Goal: Transaction & Acquisition: Purchase product/service

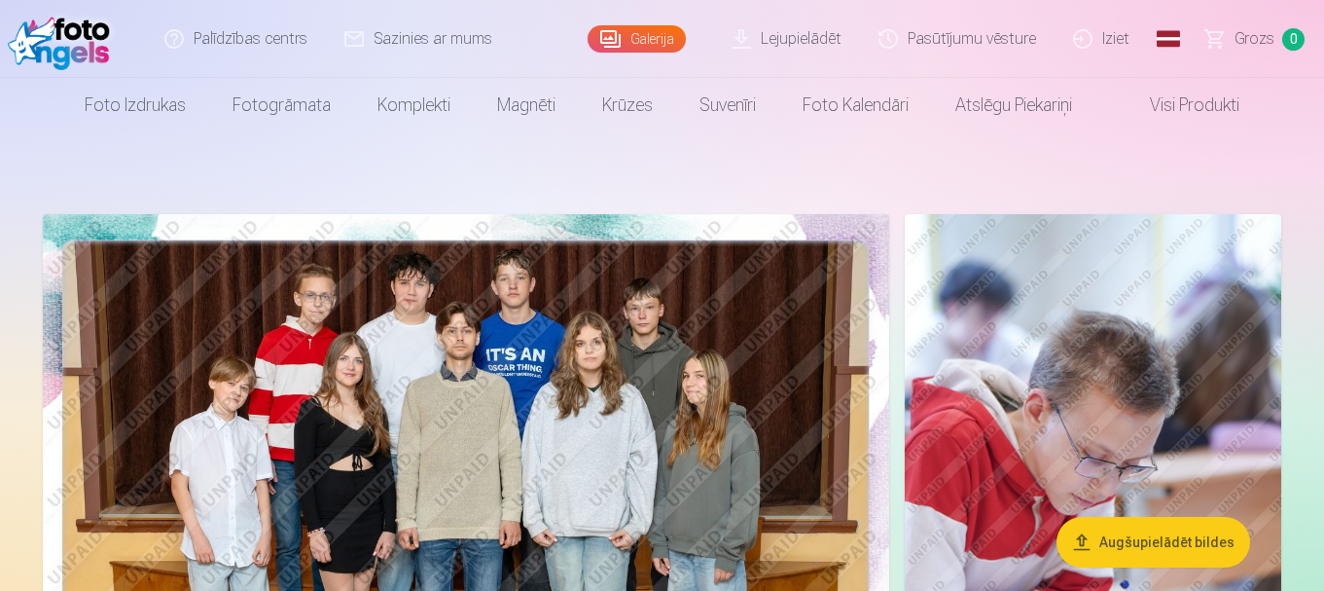
click at [1264, 41] on span "Grozs" at bounding box center [1255, 38] width 40 height 23
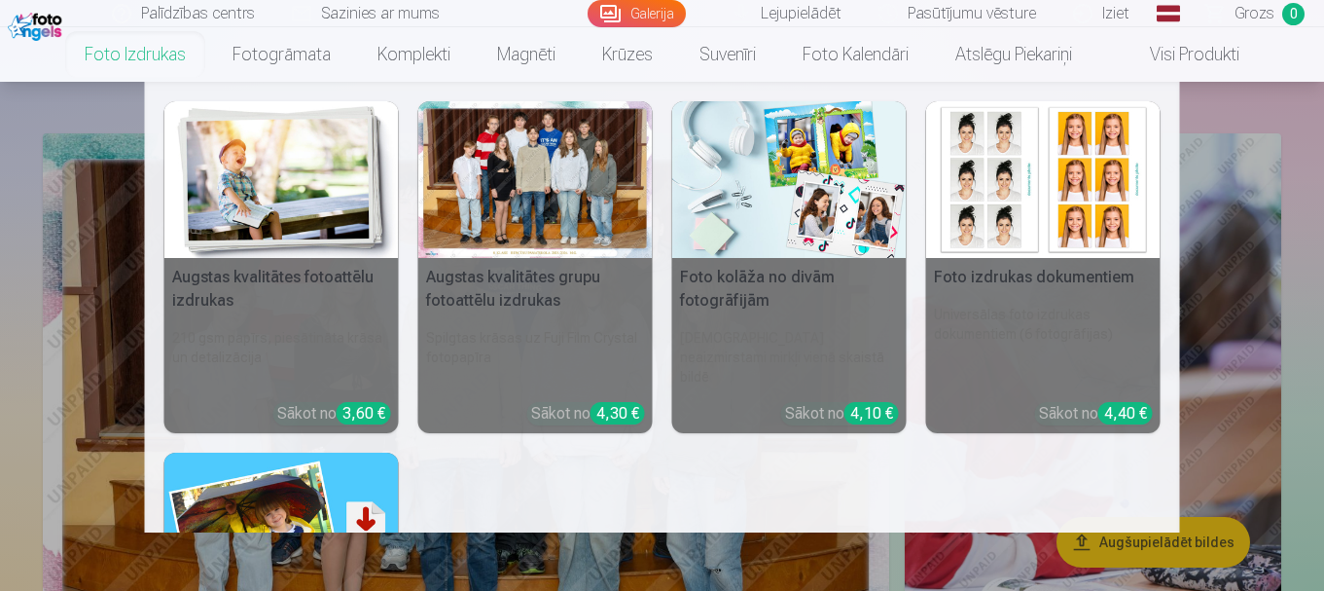
scroll to position [78, 0]
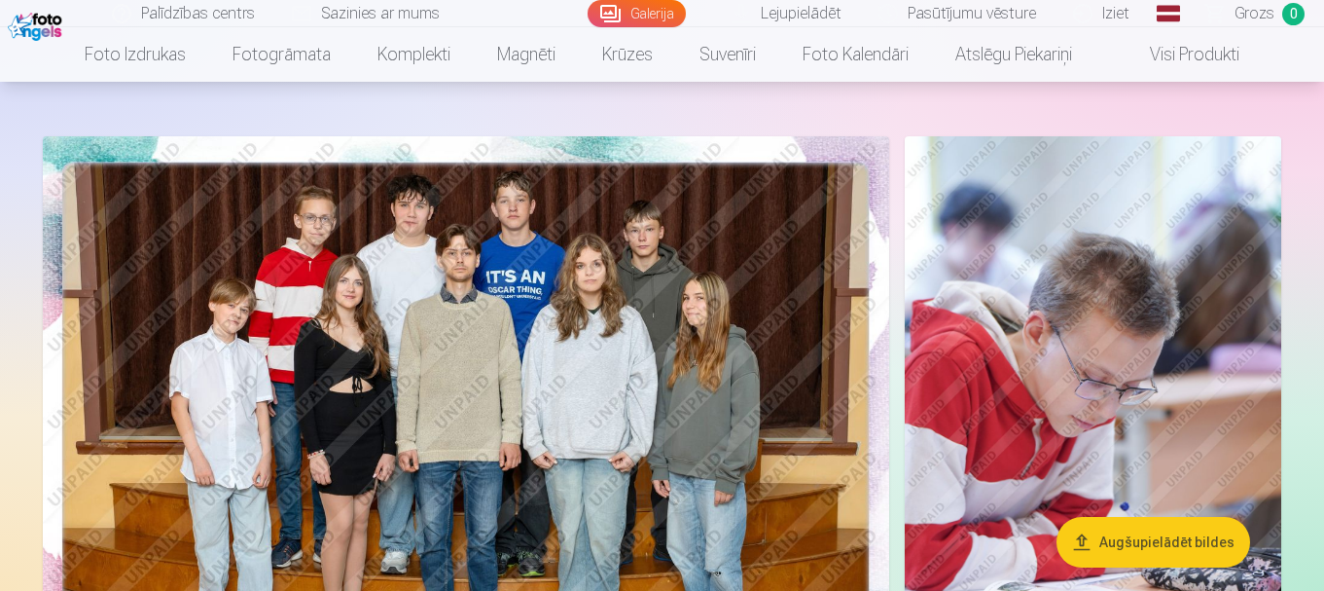
click at [459, 307] on img at bounding box center [466, 418] width 846 height 564
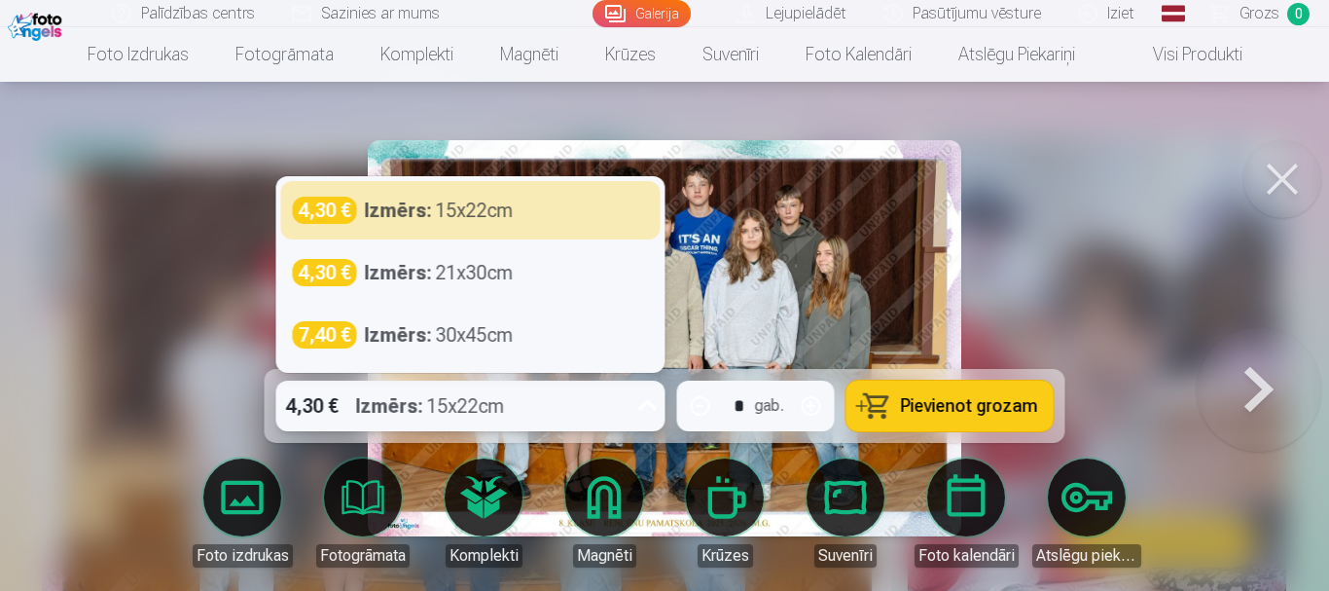
click at [628, 384] on div "4,30 € Izmērs : 15x22cm" at bounding box center [452, 405] width 352 height 51
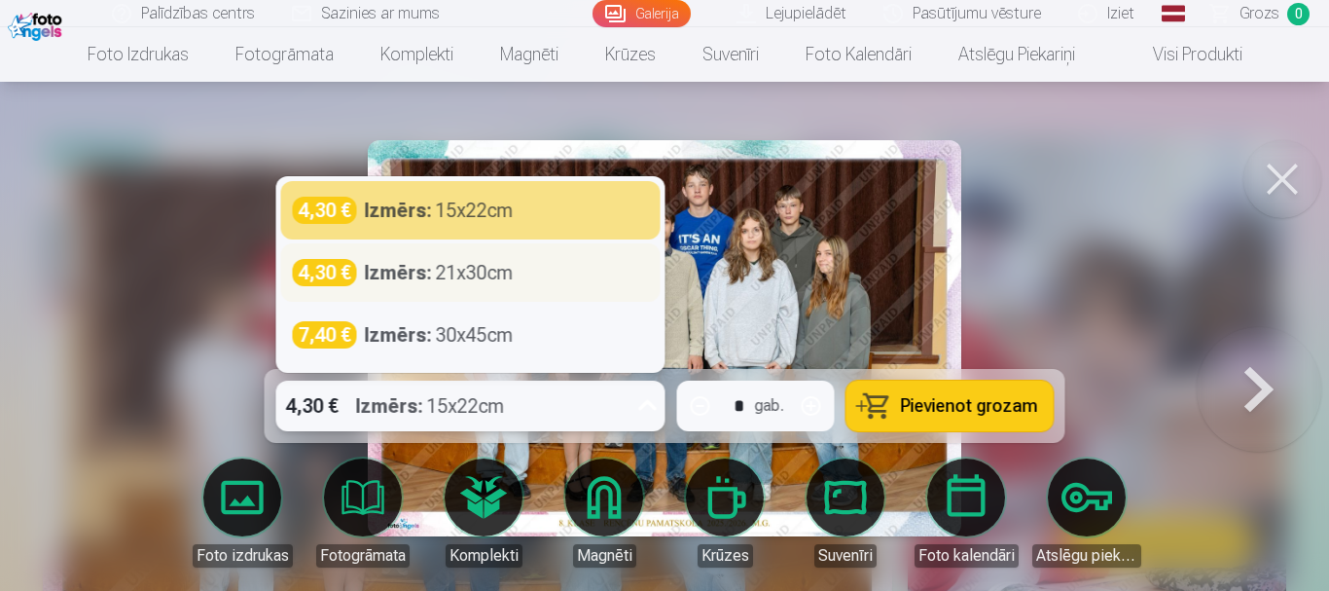
click at [570, 291] on div "4,30 € Izmērs : 21x30cm" at bounding box center [470, 272] width 379 height 58
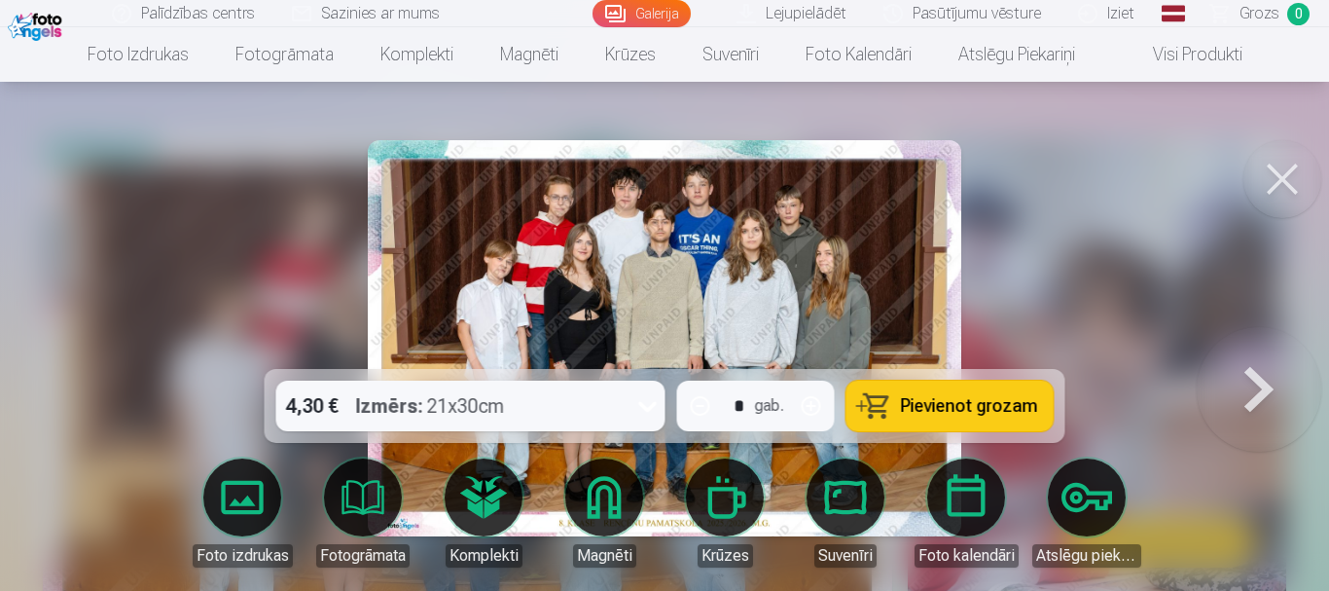
click at [926, 409] on span "Pievienot grozam" at bounding box center [969, 406] width 137 height 18
click at [130, 244] on div at bounding box center [664, 295] width 1329 height 591
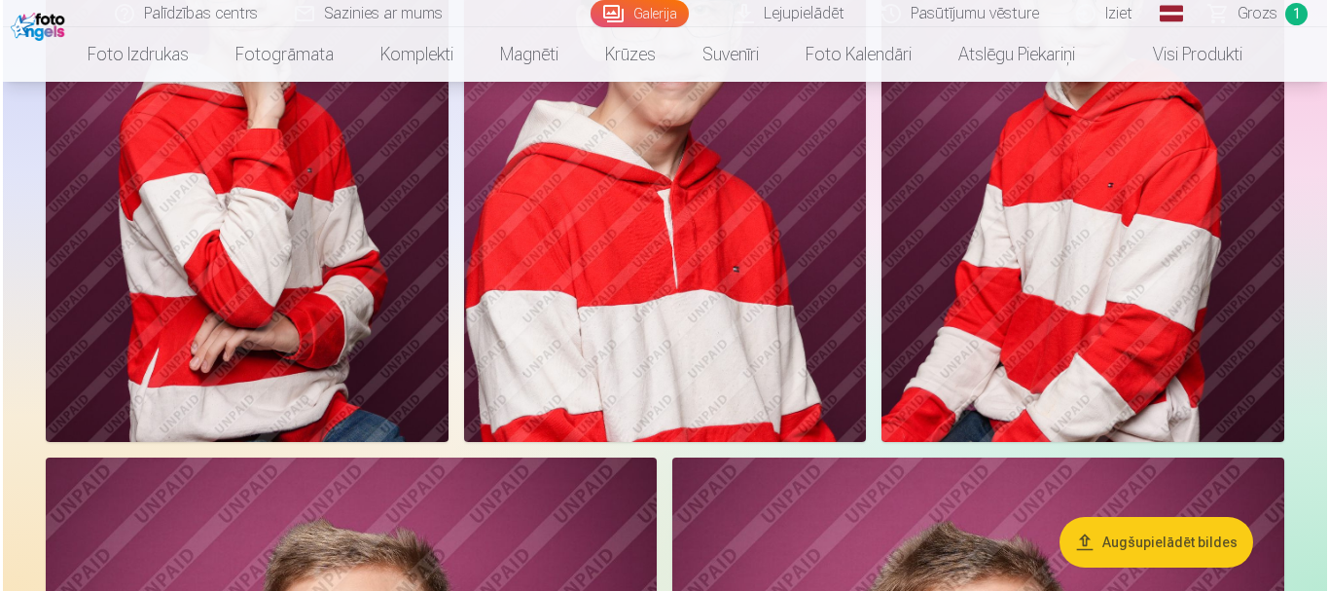
scroll to position [1557, 0]
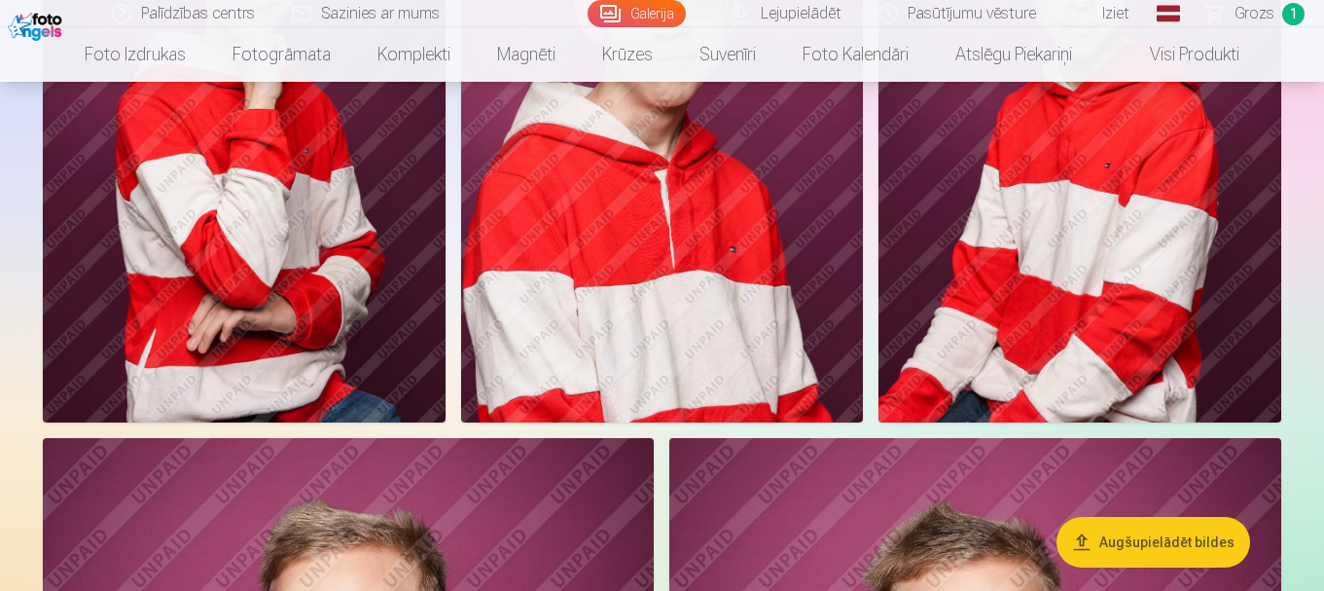
click at [309, 300] on img at bounding box center [244, 120] width 403 height 604
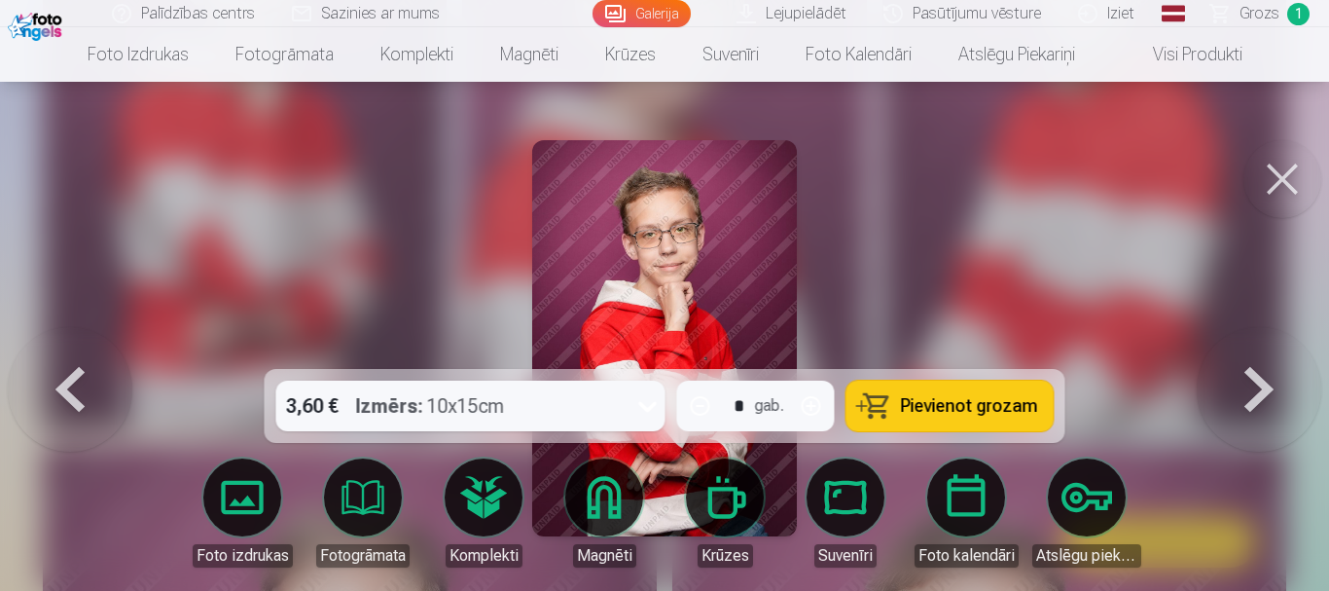
click at [955, 411] on span "Pievienot grozam" at bounding box center [969, 406] width 137 height 18
click at [1269, 349] on button at bounding box center [1259, 338] width 125 height 22
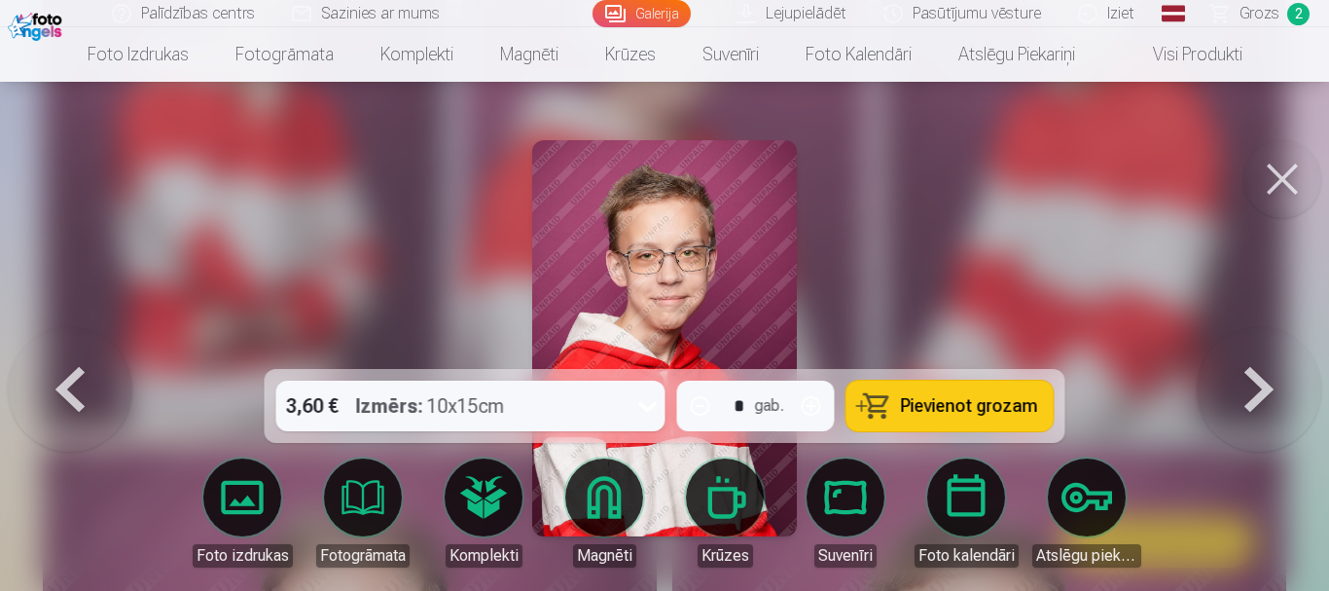
click at [1265, 349] on button at bounding box center [1259, 338] width 125 height 22
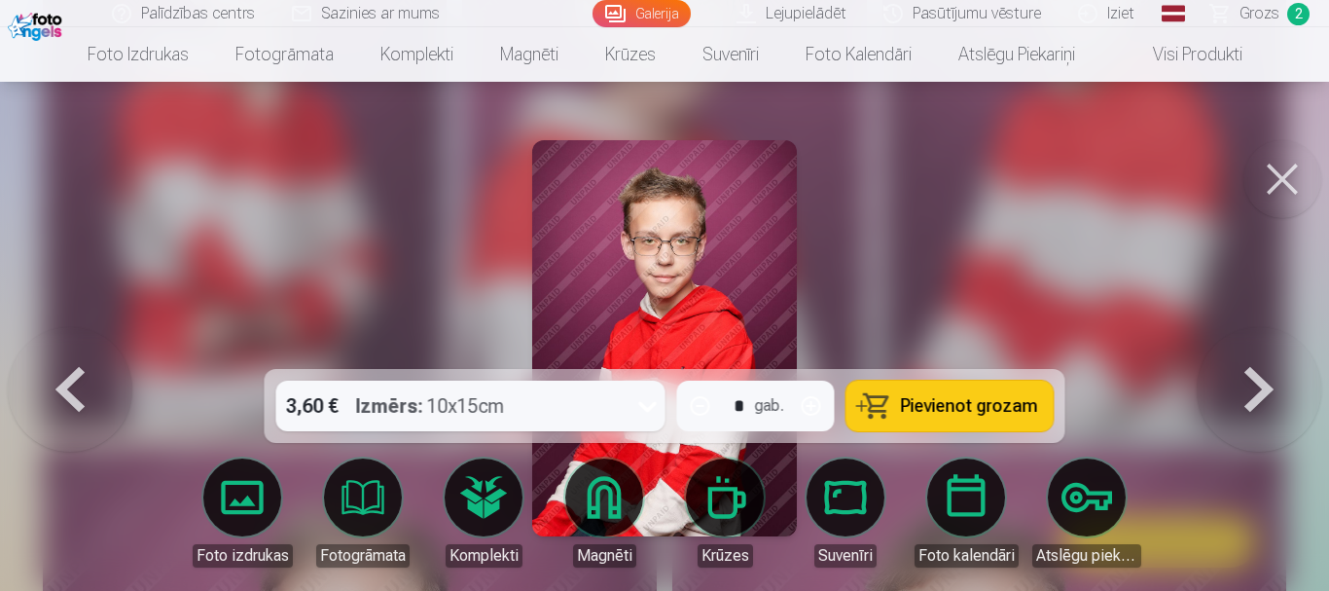
click at [1265, 349] on button at bounding box center [1259, 338] width 125 height 22
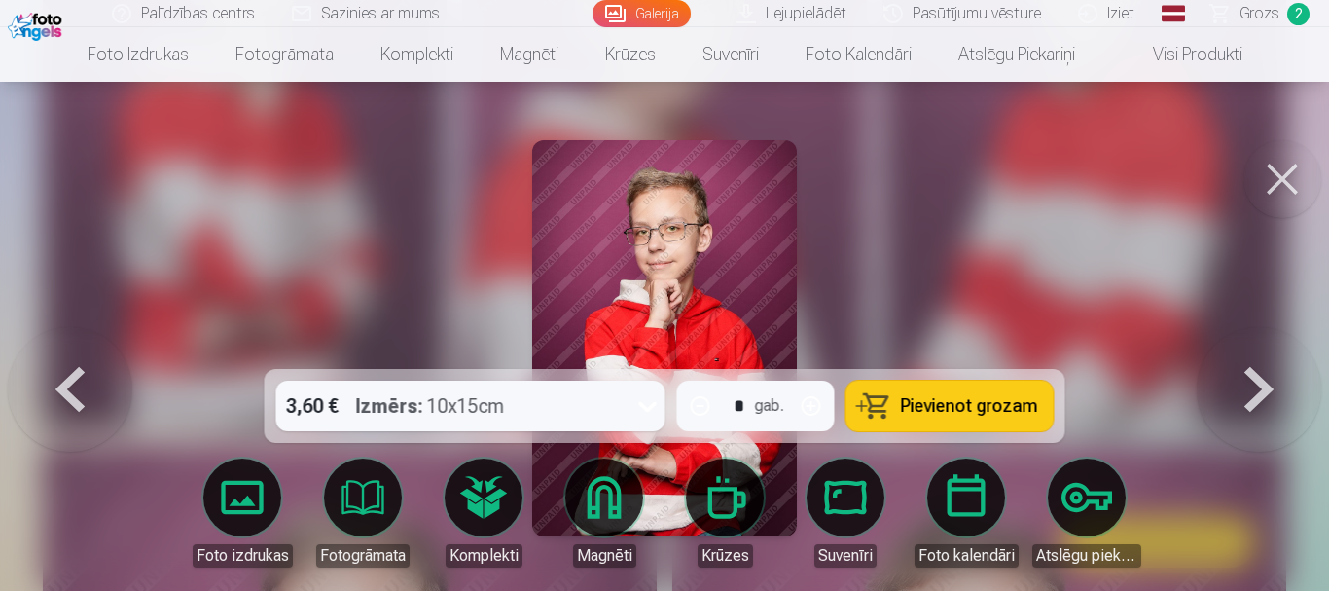
click at [1265, 349] on button at bounding box center [1259, 338] width 125 height 22
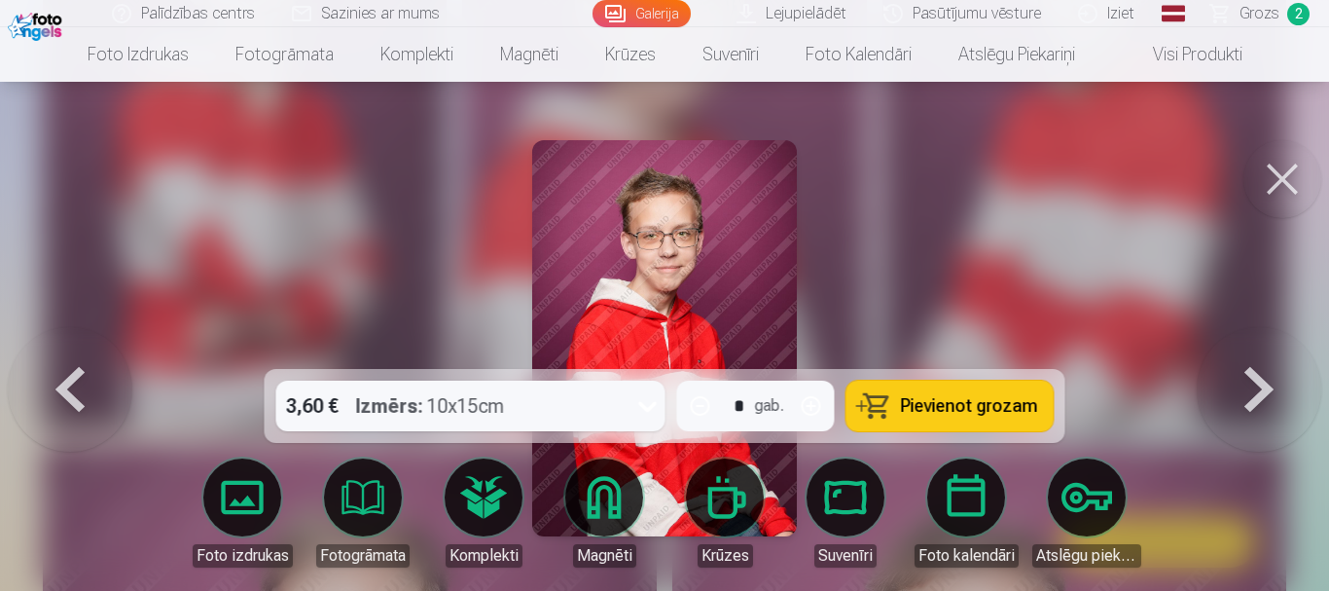
click at [1265, 349] on button at bounding box center [1259, 338] width 125 height 22
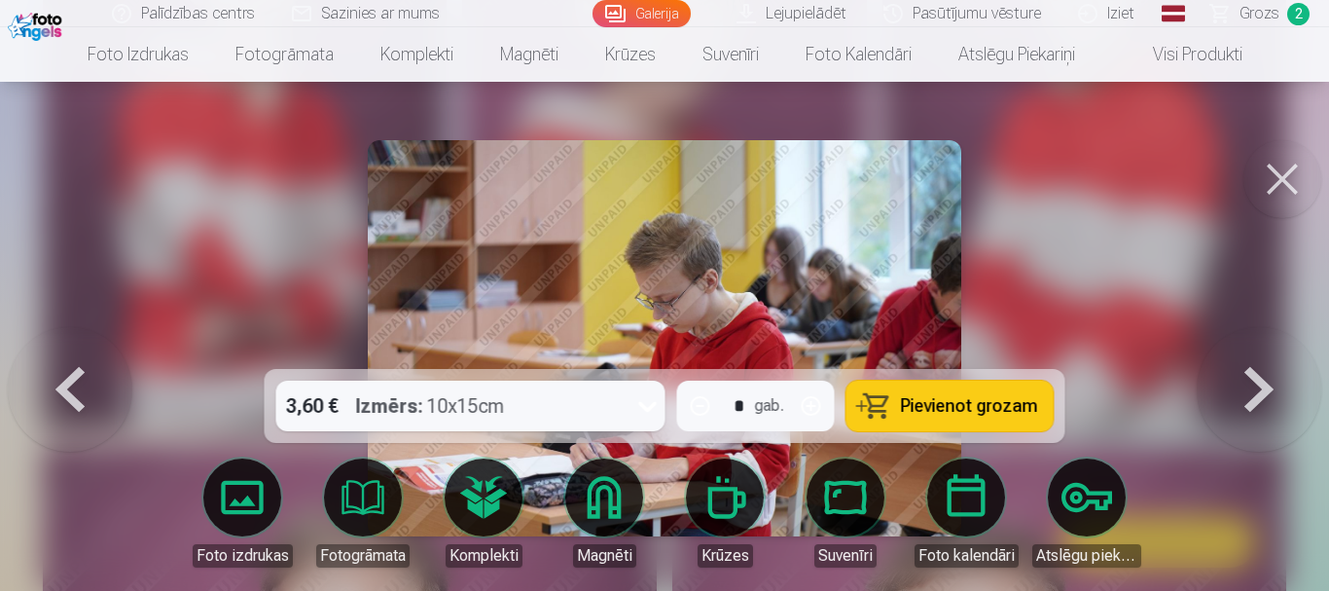
click at [897, 287] on img at bounding box center [665, 338] width 594 height 396
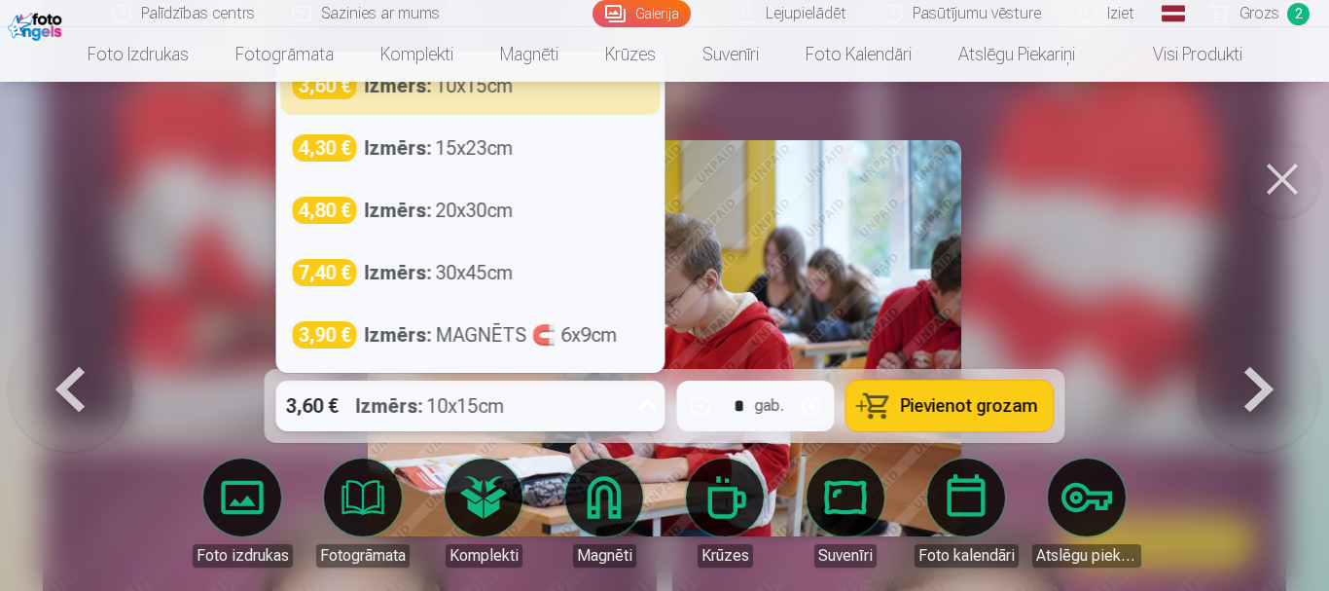
click at [646, 410] on icon at bounding box center [647, 405] width 31 height 31
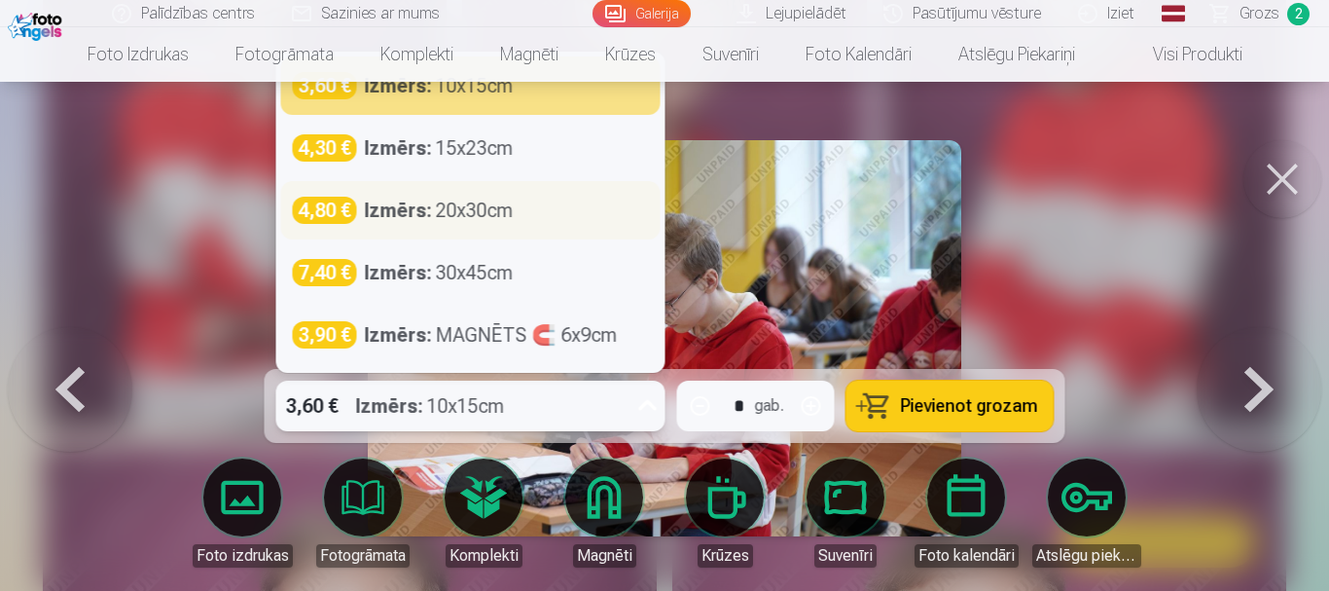
click at [599, 213] on div "4,80 € Izmērs : 20x30cm" at bounding box center [471, 210] width 356 height 27
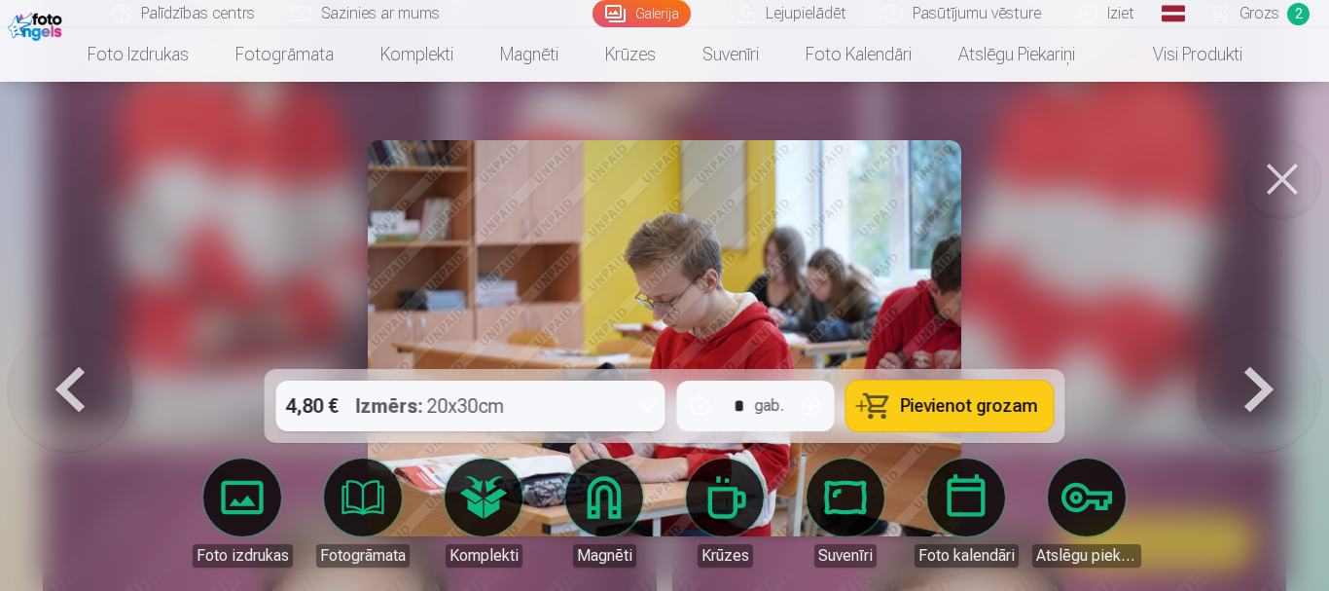
click at [941, 409] on span "Pievienot grozam" at bounding box center [969, 406] width 137 height 18
click at [1260, 349] on button at bounding box center [1259, 338] width 125 height 22
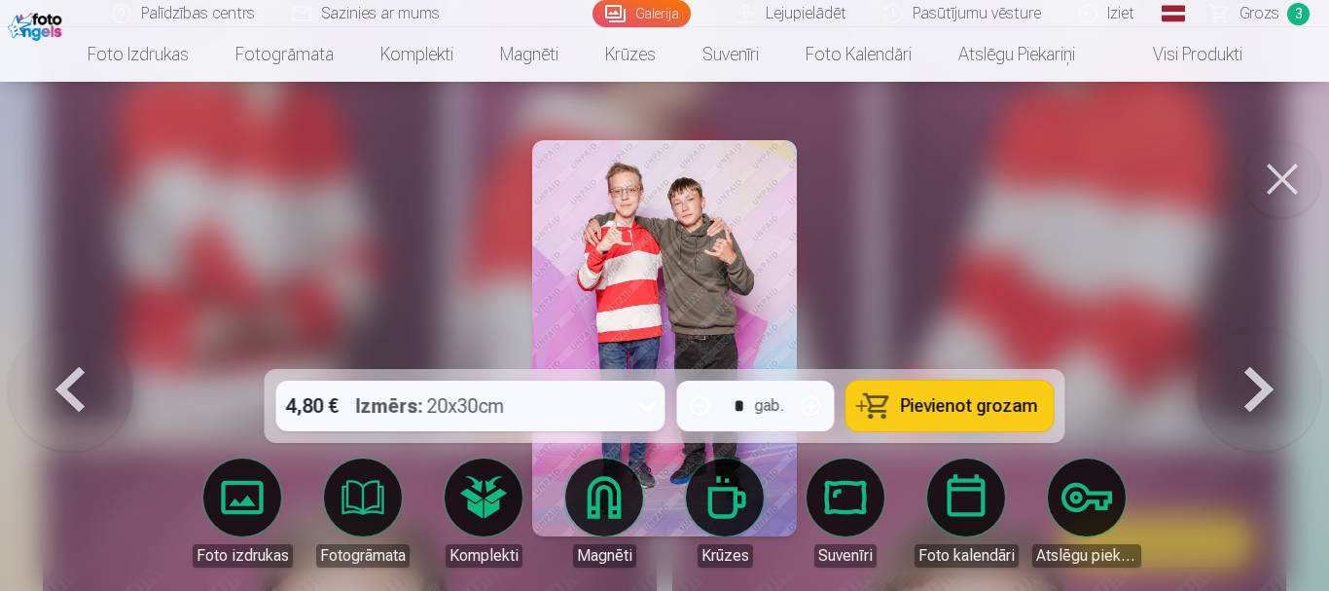
click at [720, 265] on img at bounding box center [664, 338] width 264 height 396
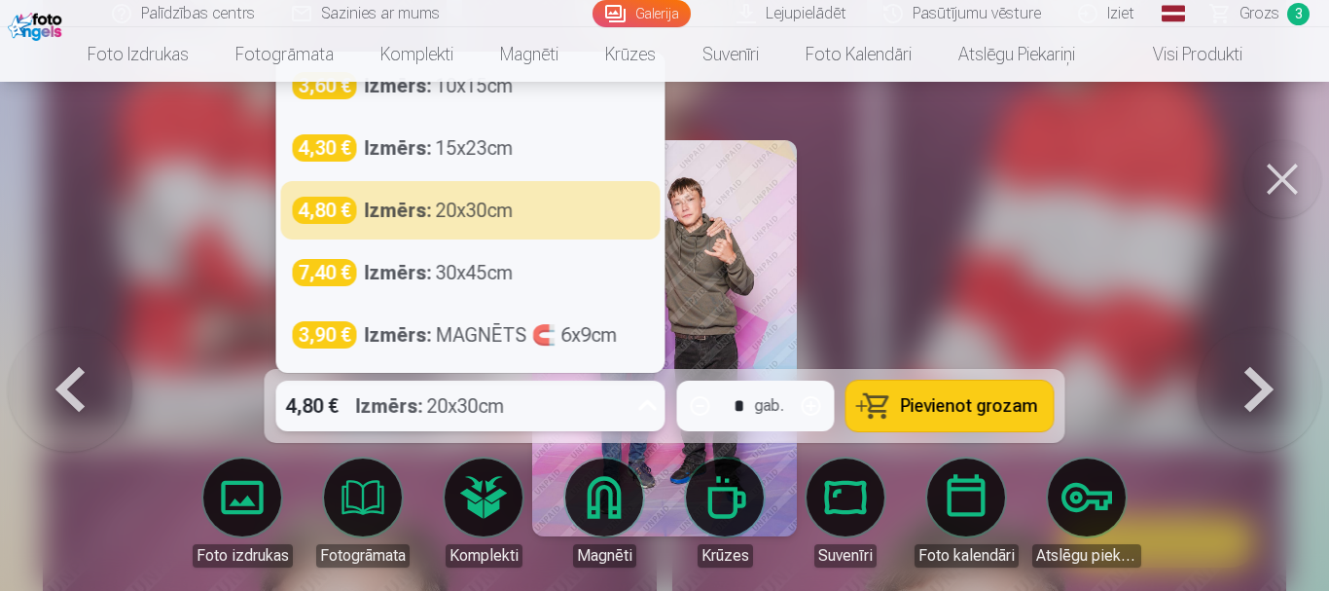
click at [646, 400] on icon at bounding box center [647, 405] width 31 height 31
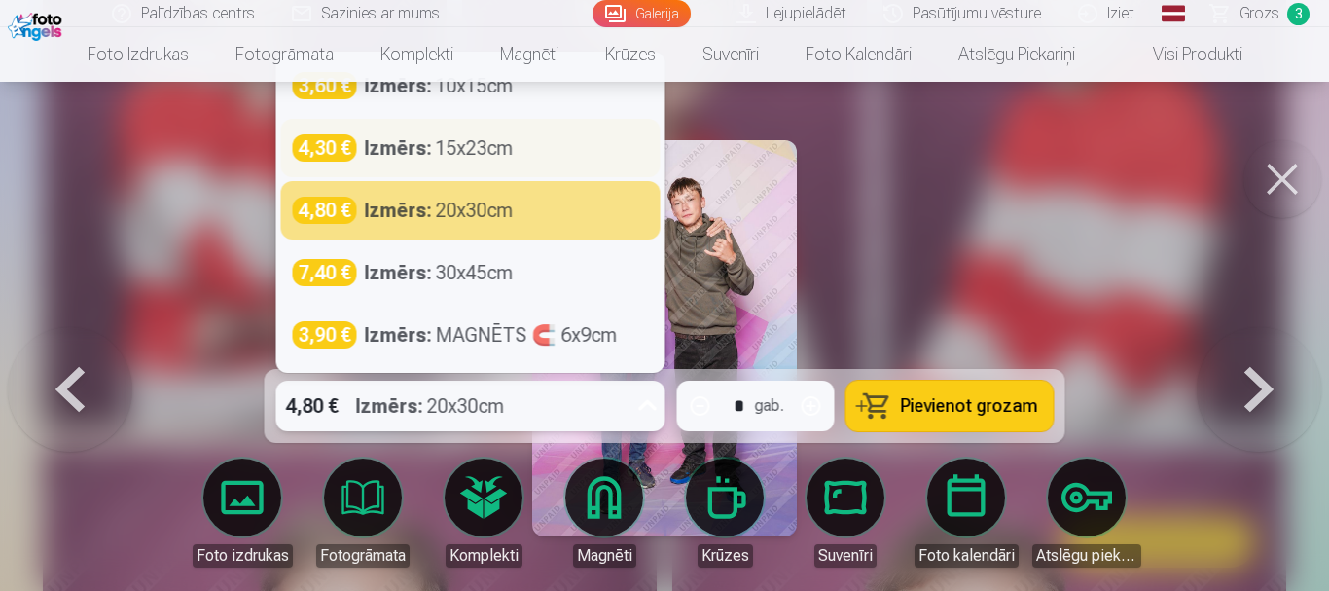
click at [562, 134] on div "4,30 € Izmērs : 15x23cm" at bounding box center [471, 147] width 356 height 27
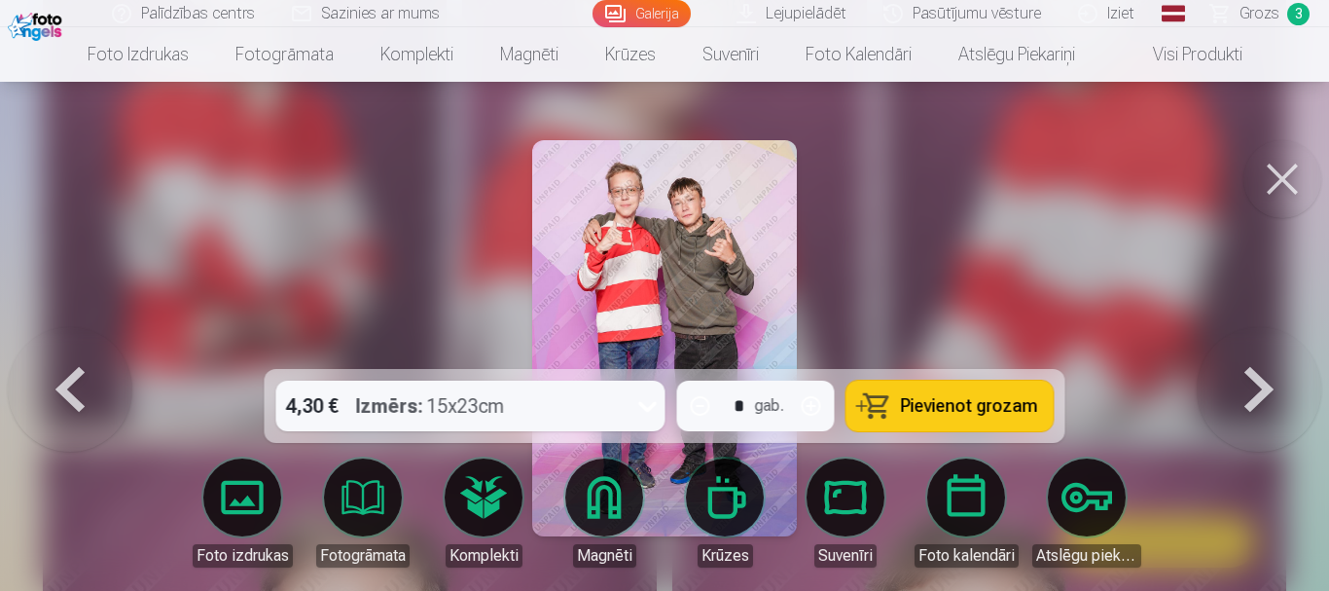
click at [918, 390] on button "Pievienot grozam" at bounding box center [949, 405] width 207 height 51
click at [1260, 349] on button at bounding box center [1259, 338] width 125 height 22
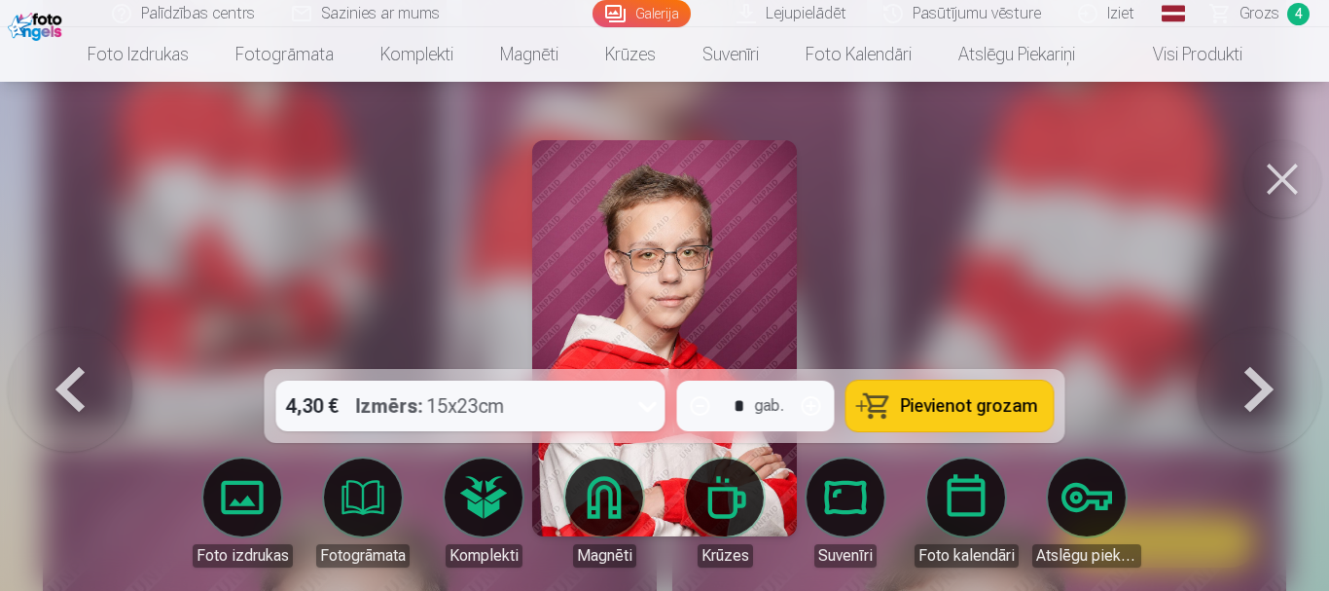
click at [1260, 349] on button at bounding box center [1259, 338] width 125 height 22
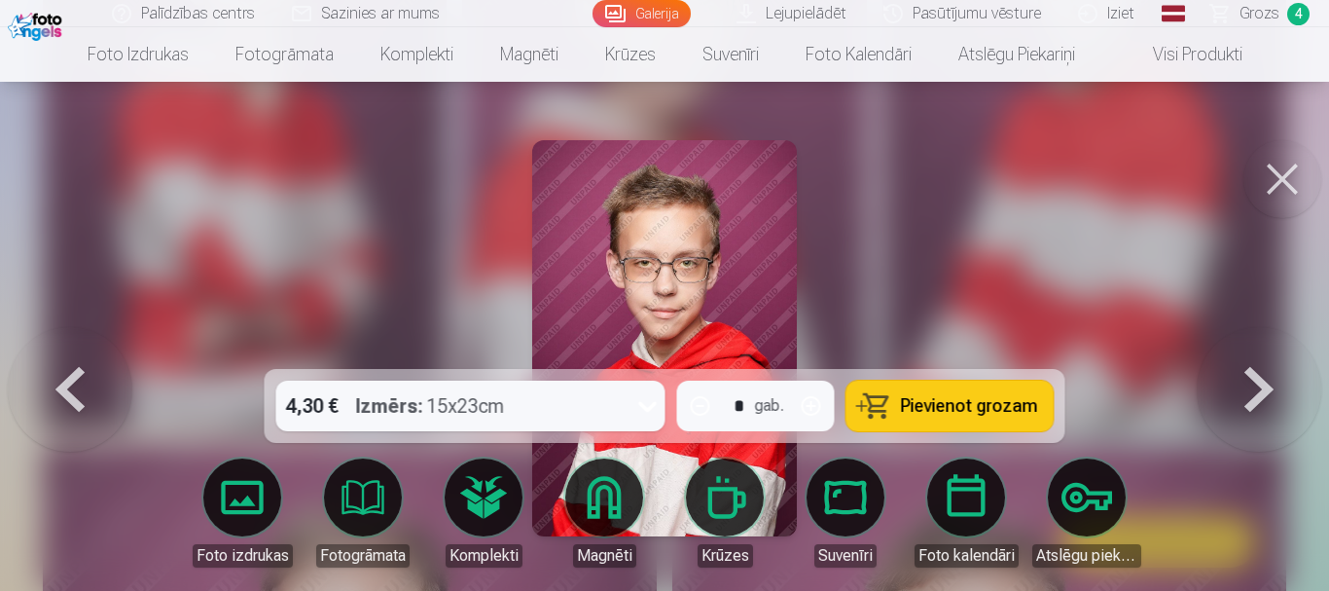
click at [61, 349] on button at bounding box center [70, 338] width 125 height 22
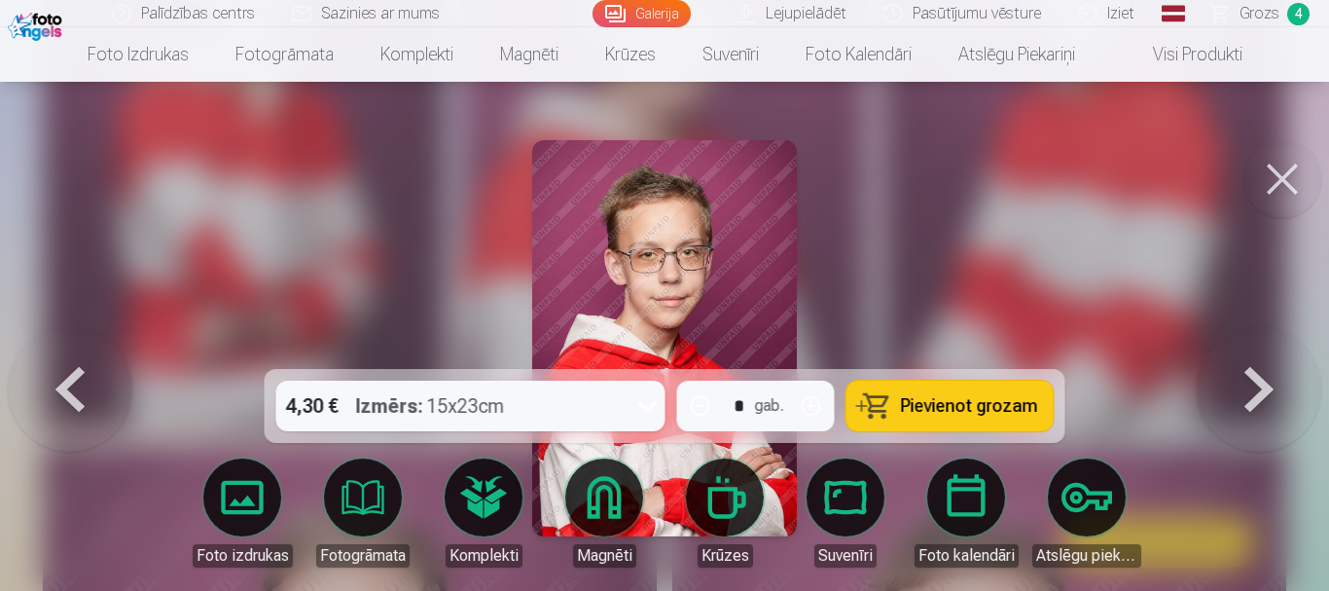
click at [1243, 349] on button at bounding box center [1259, 338] width 125 height 22
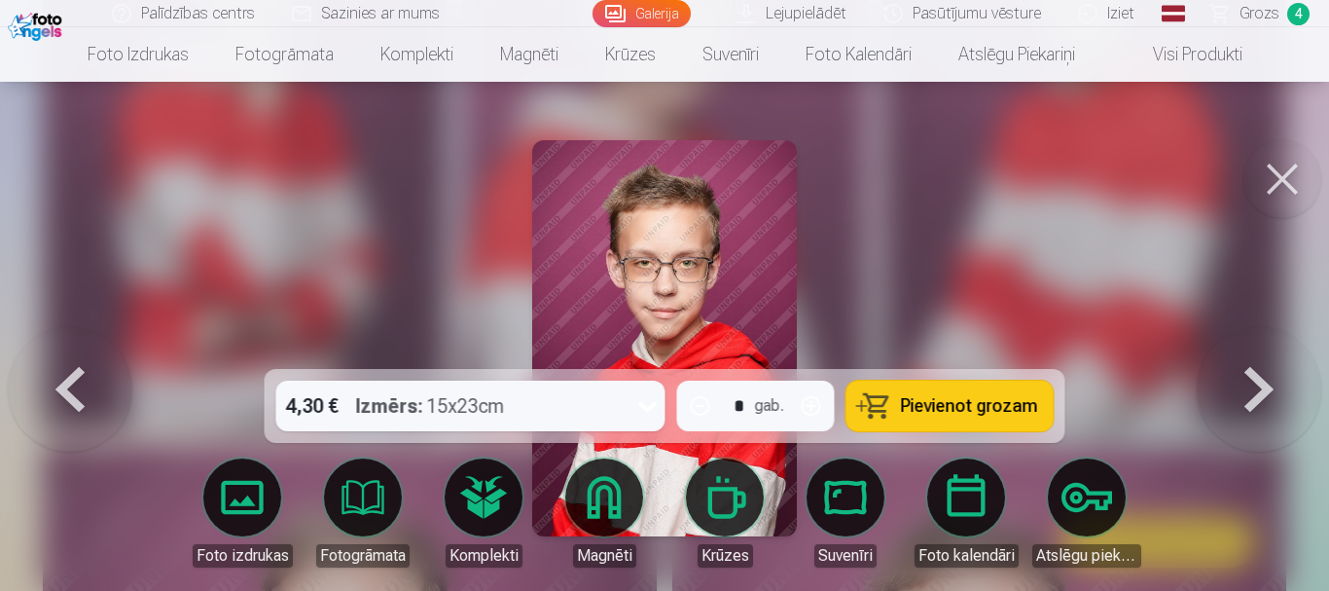
click at [1243, 349] on button at bounding box center [1259, 338] width 125 height 22
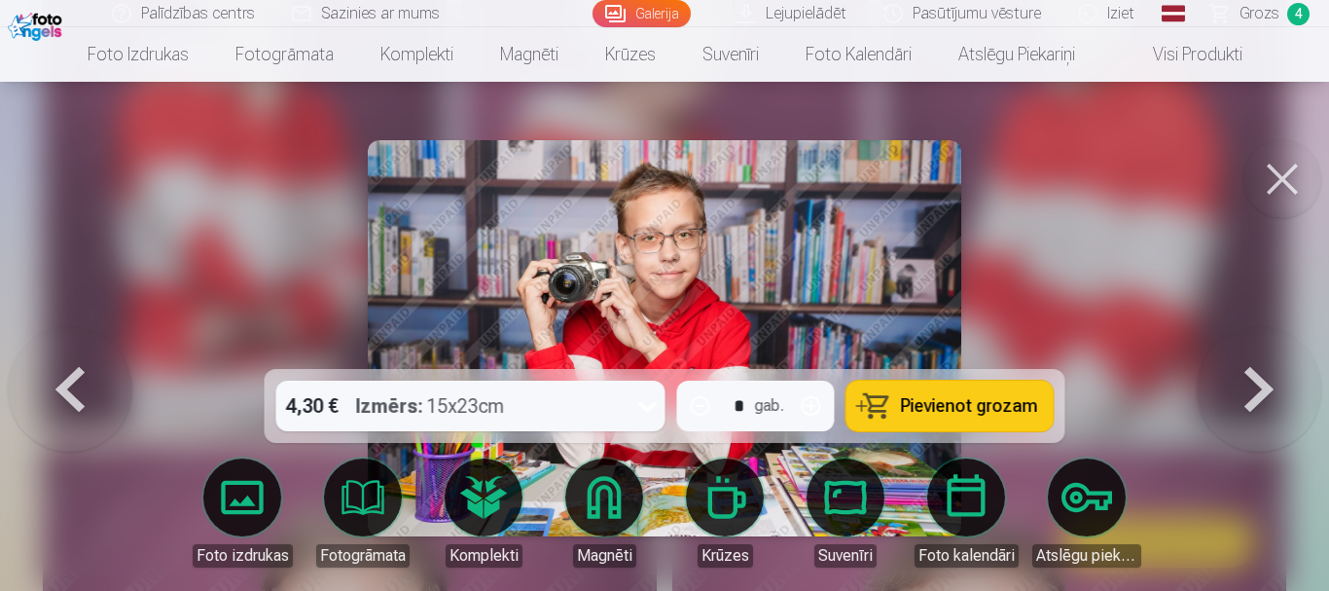
click at [528, 285] on img at bounding box center [665, 338] width 594 height 396
click at [575, 283] on img at bounding box center [665, 338] width 594 height 396
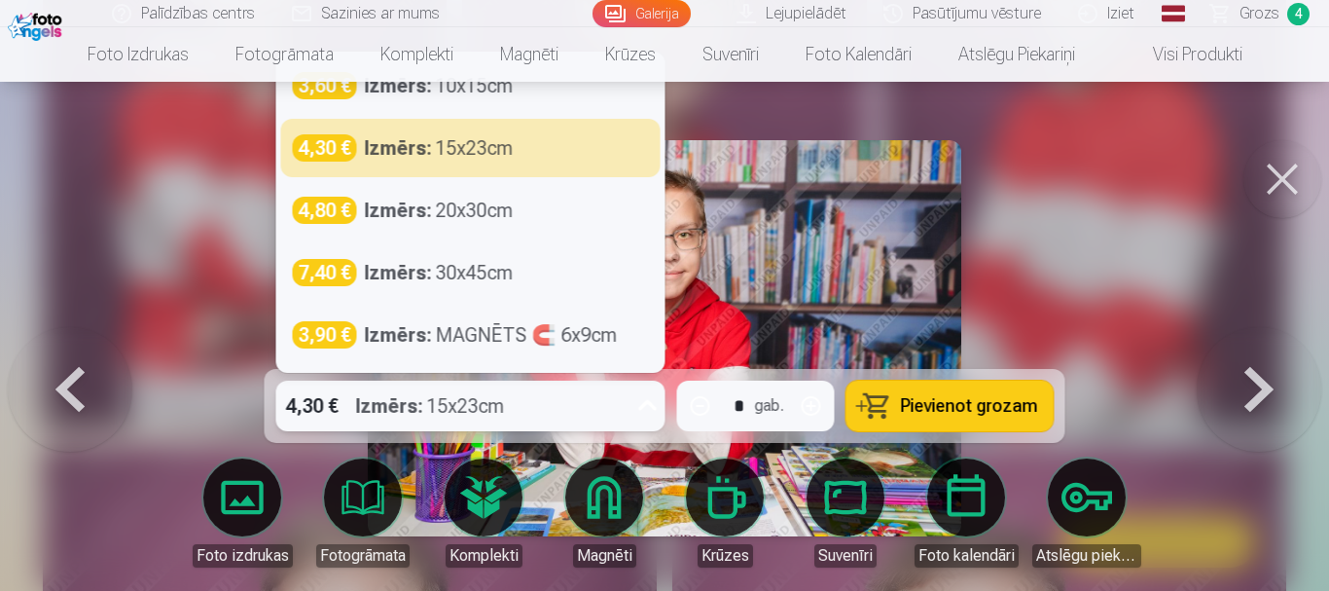
click at [656, 412] on icon at bounding box center [647, 405] width 31 height 31
click at [624, 159] on div "4,30 € Izmērs : 15x23cm" at bounding box center [471, 147] width 356 height 27
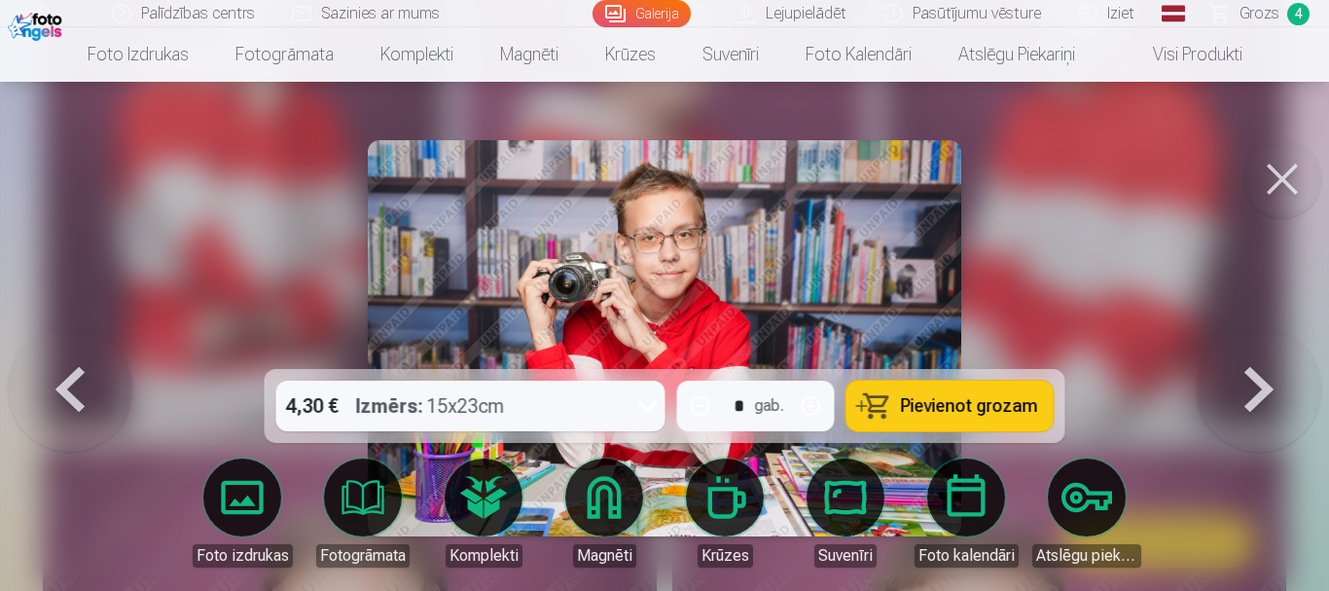
click at [967, 412] on span "Pievienot grozam" at bounding box center [969, 406] width 137 height 18
click at [1271, 349] on button at bounding box center [1259, 338] width 125 height 22
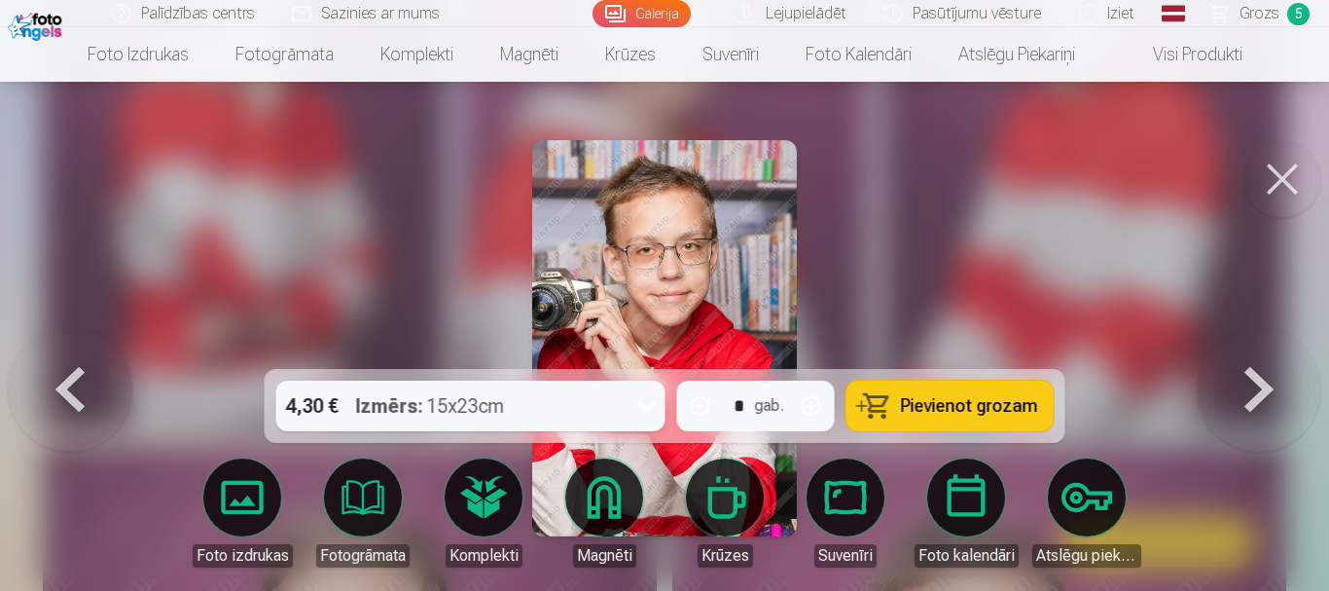
click at [1271, 349] on button at bounding box center [1259, 338] width 125 height 22
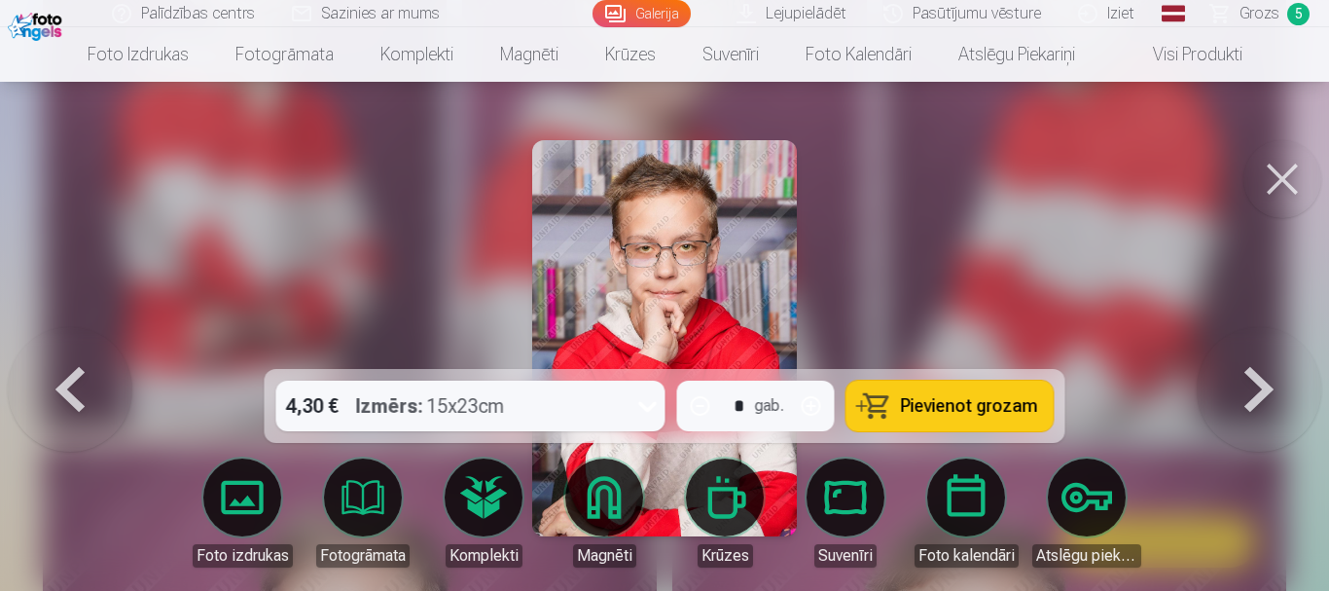
click at [1271, 349] on button at bounding box center [1259, 338] width 125 height 22
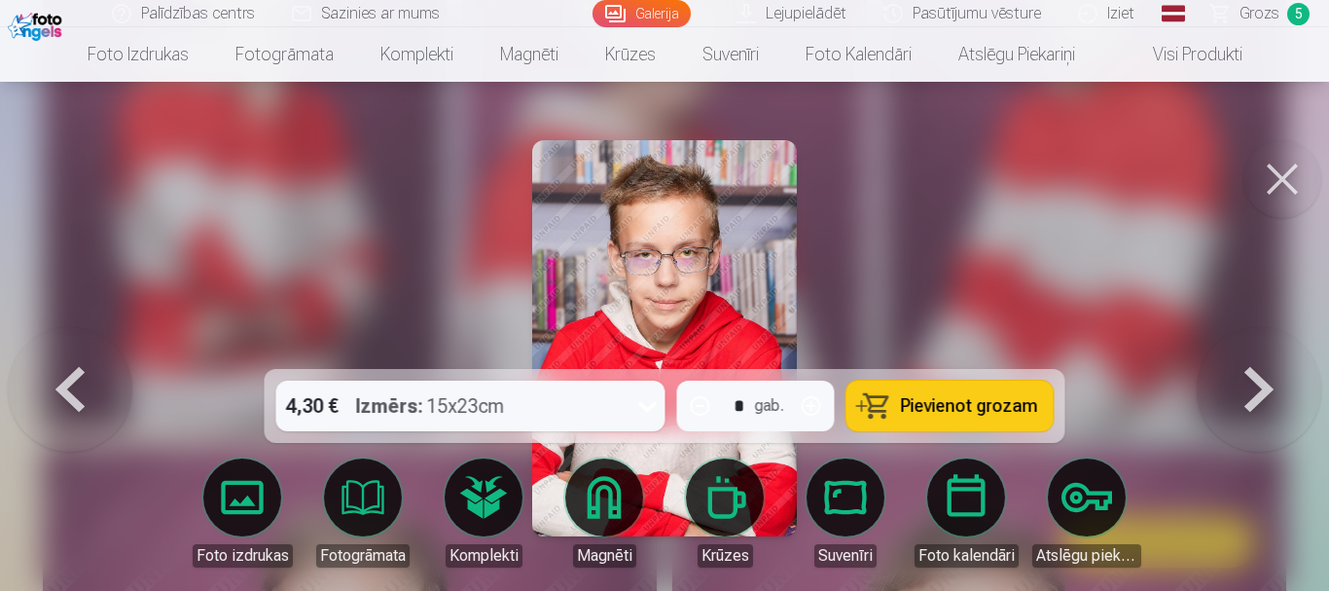
click at [1271, 349] on button at bounding box center [1259, 338] width 125 height 22
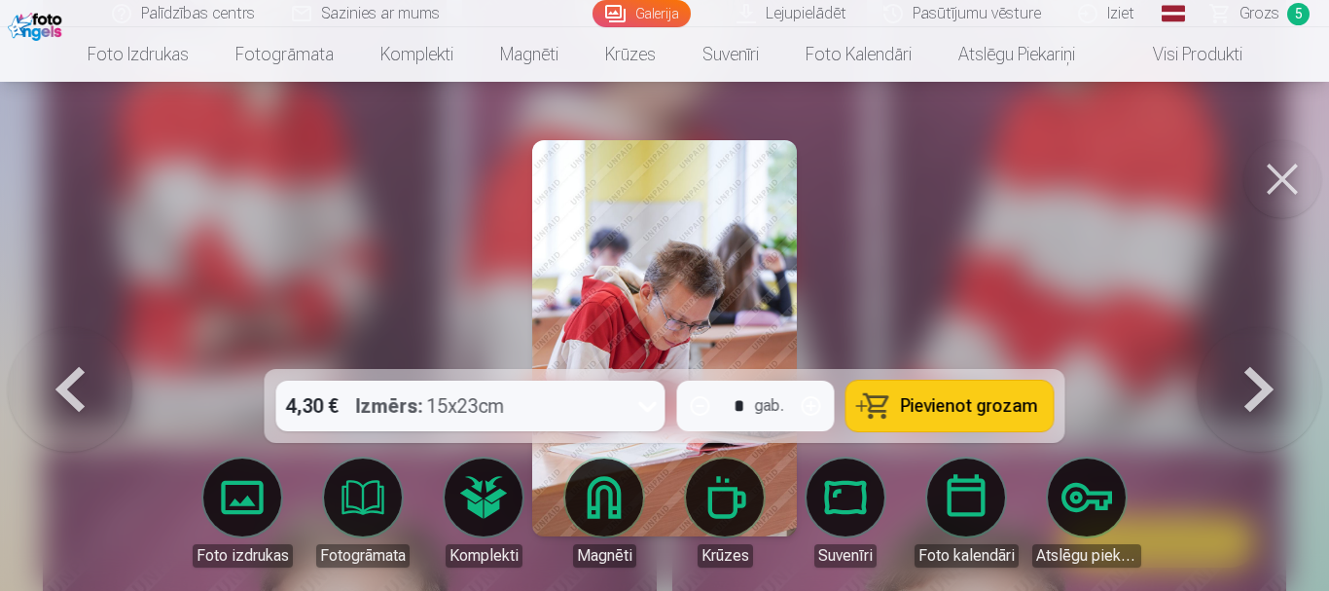
click at [1271, 349] on button at bounding box center [1259, 338] width 125 height 22
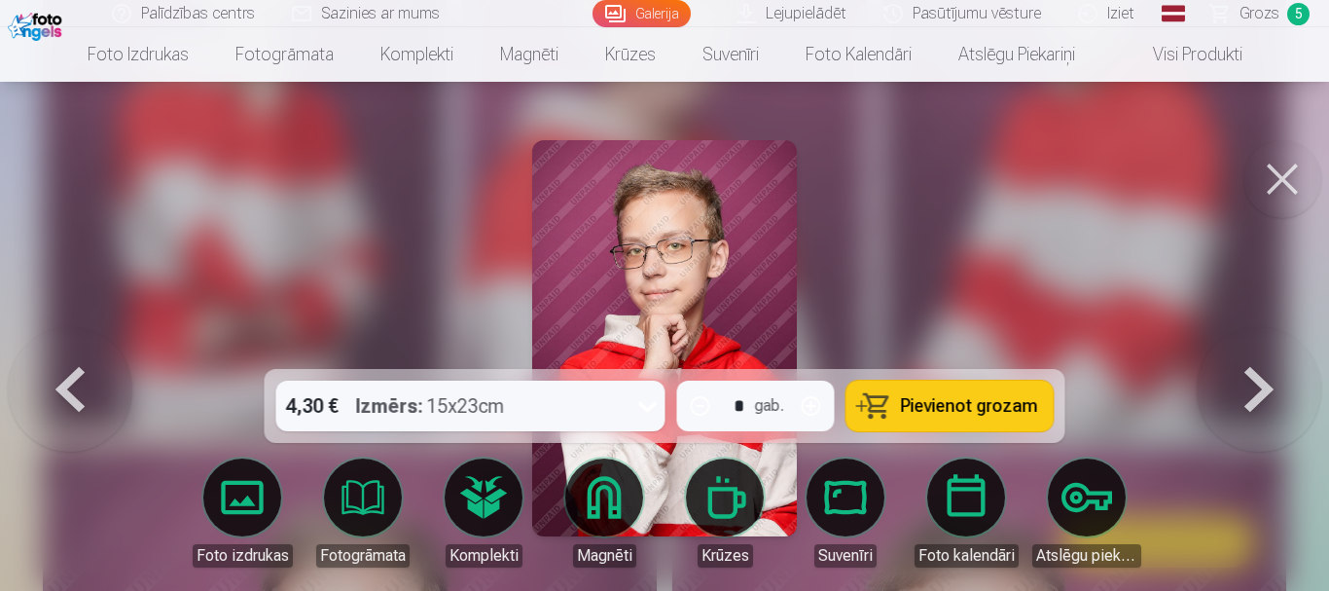
click at [1271, 349] on button at bounding box center [1259, 338] width 125 height 22
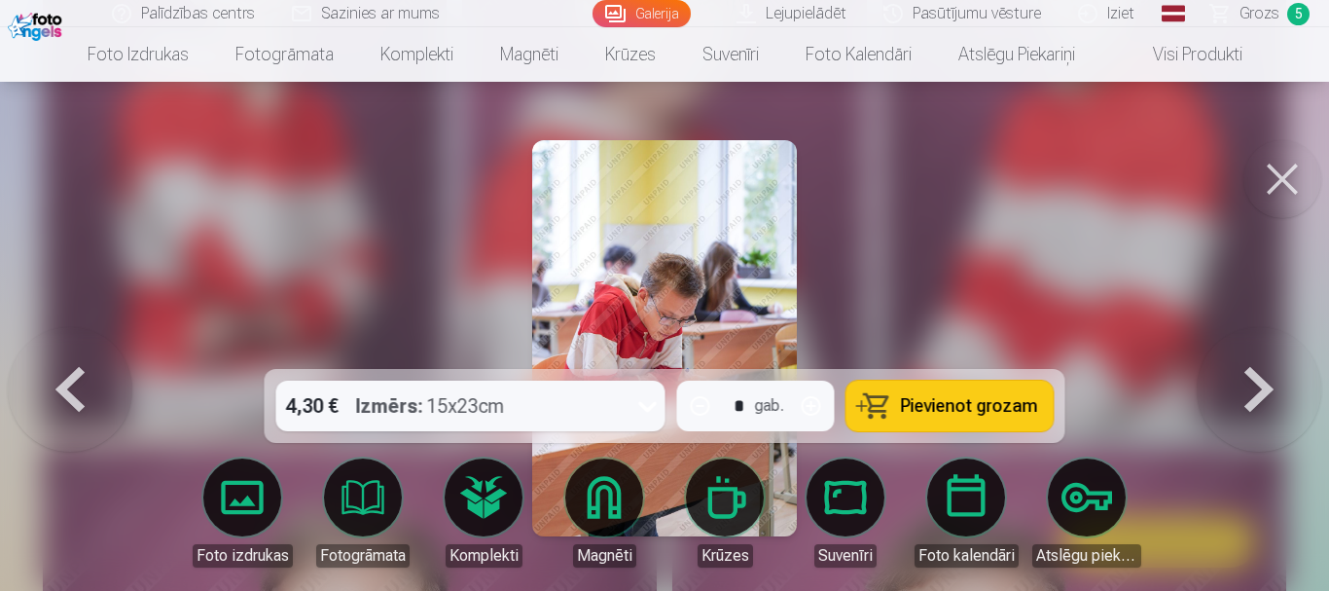
click at [1271, 349] on button at bounding box center [1259, 338] width 125 height 22
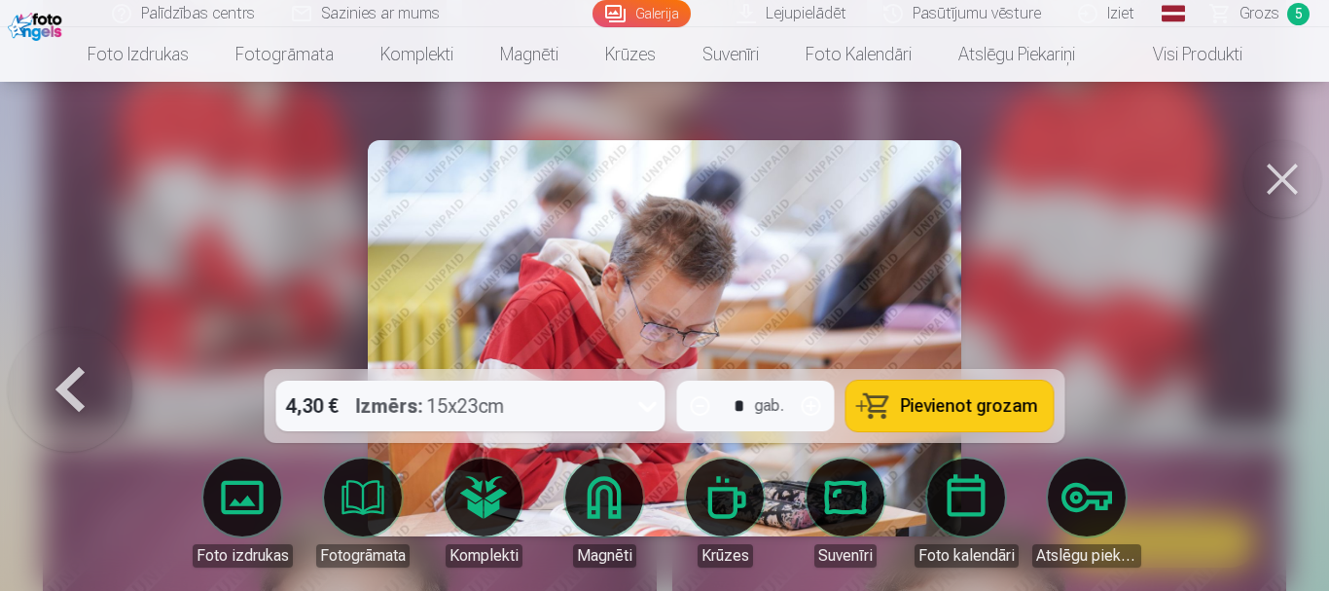
click at [1271, 391] on div at bounding box center [664, 295] width 1329 height 591
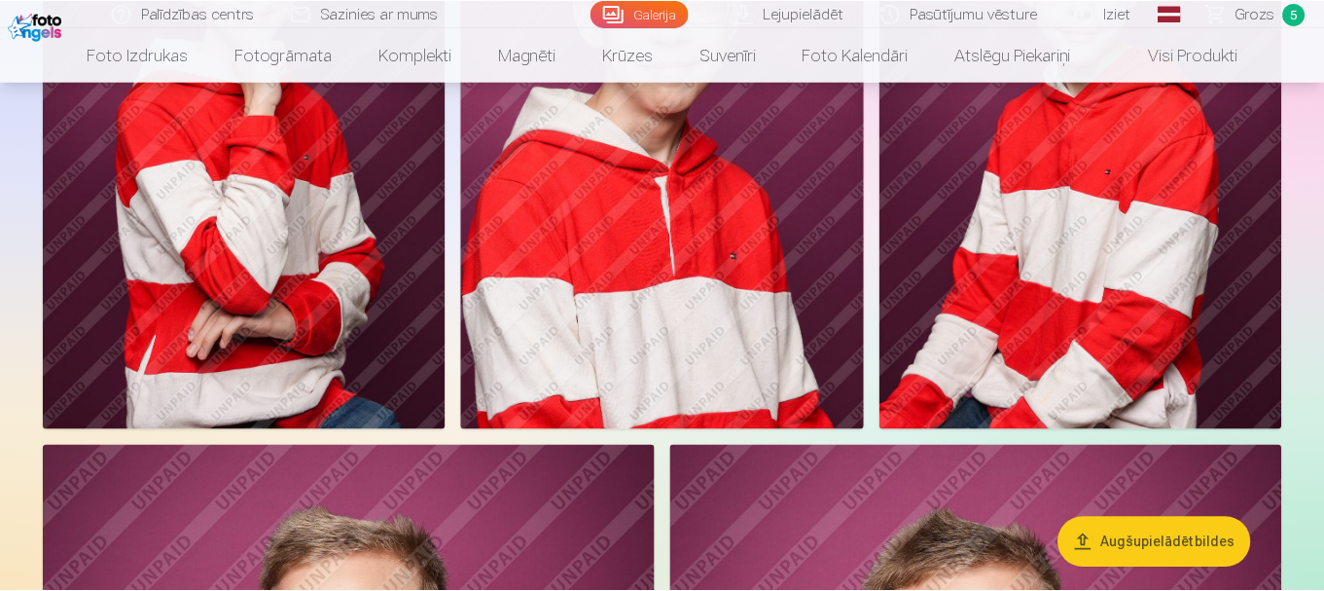
scroll to position [1552, 0]
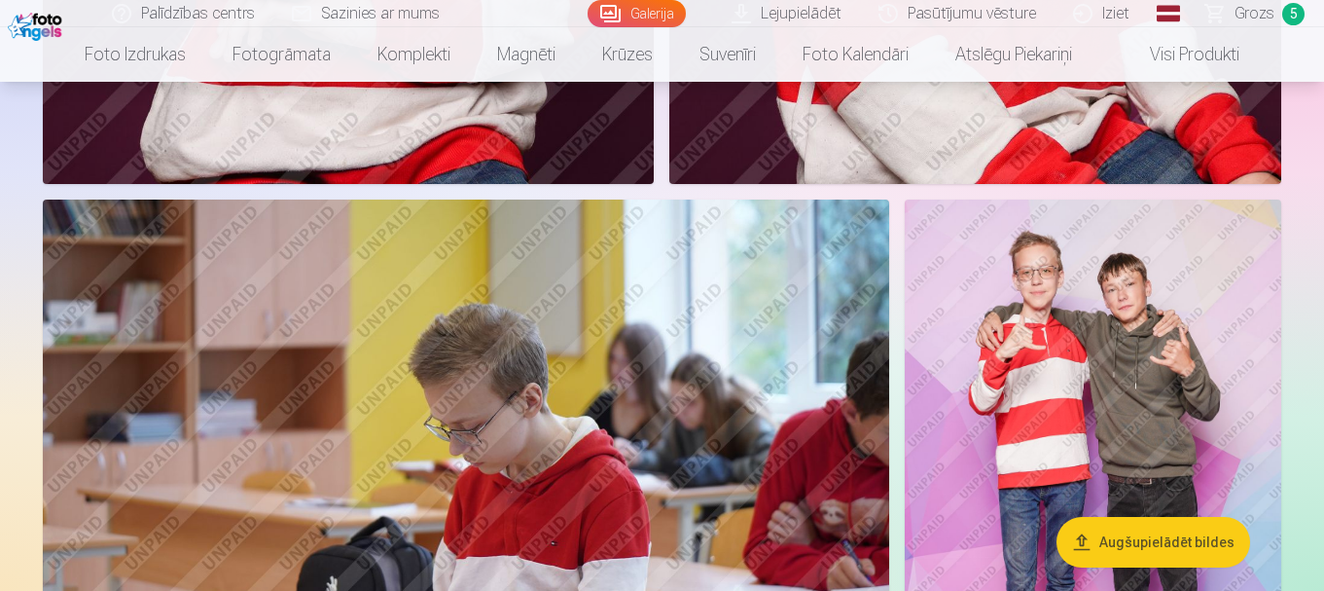
scroll to position [4277, 0]
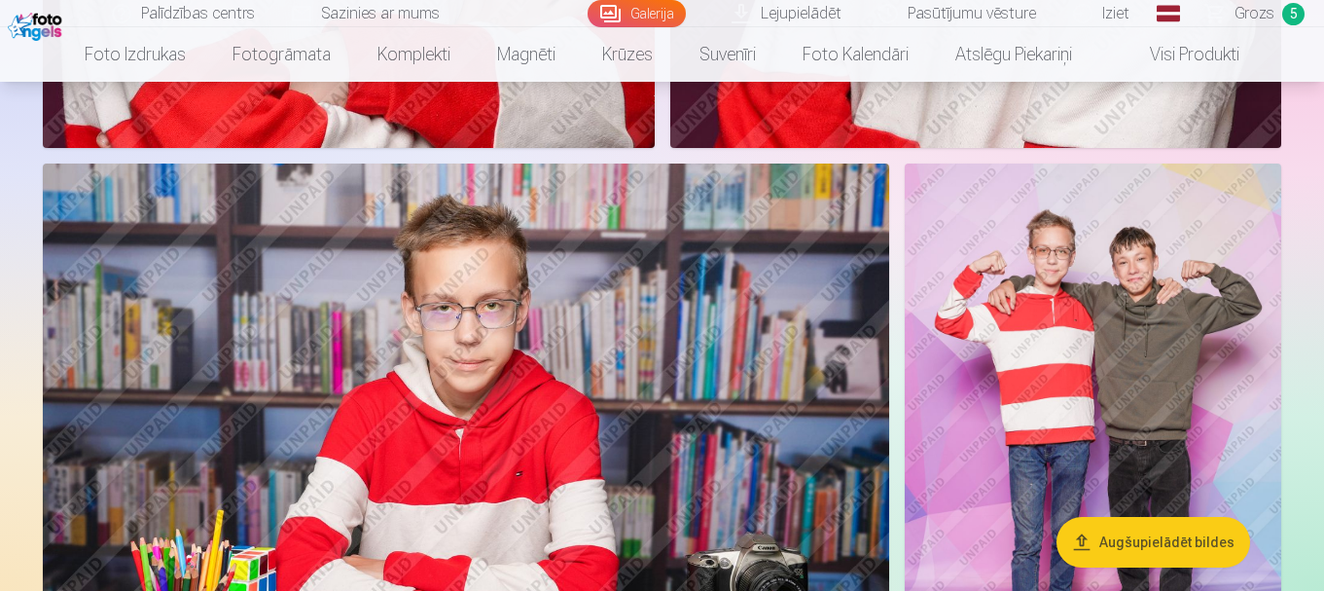
click at [1123, 307] on img at bounding box center [1093, 445] width 376 height 564
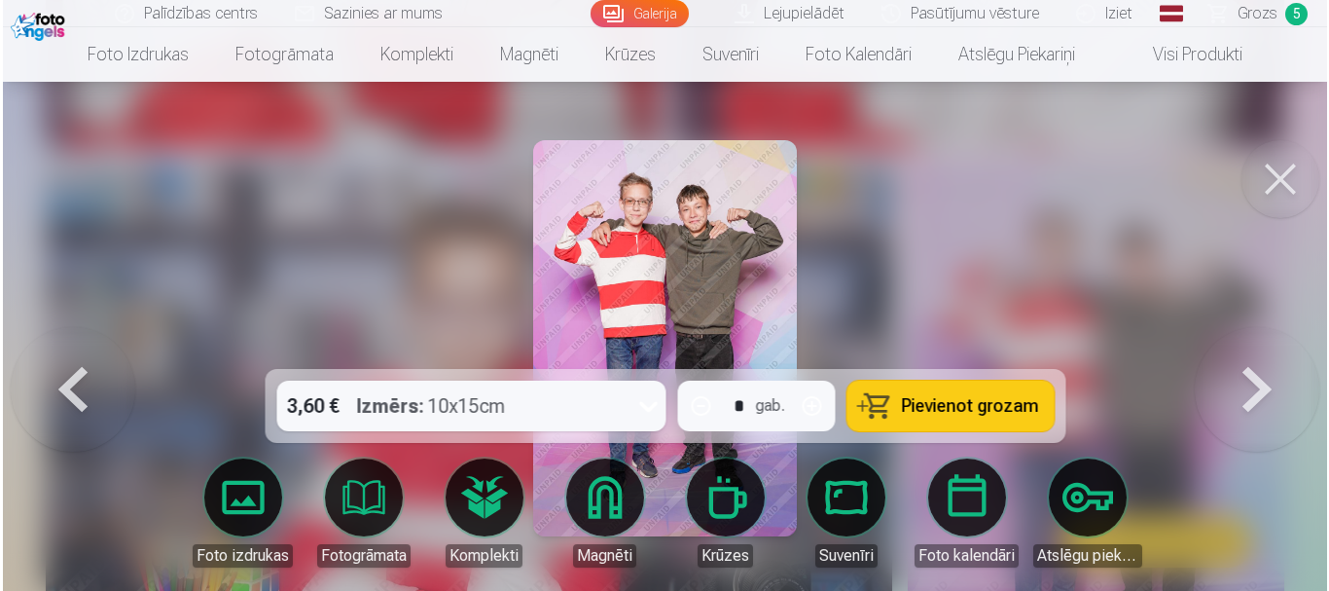
scroll to position [4290, 0]
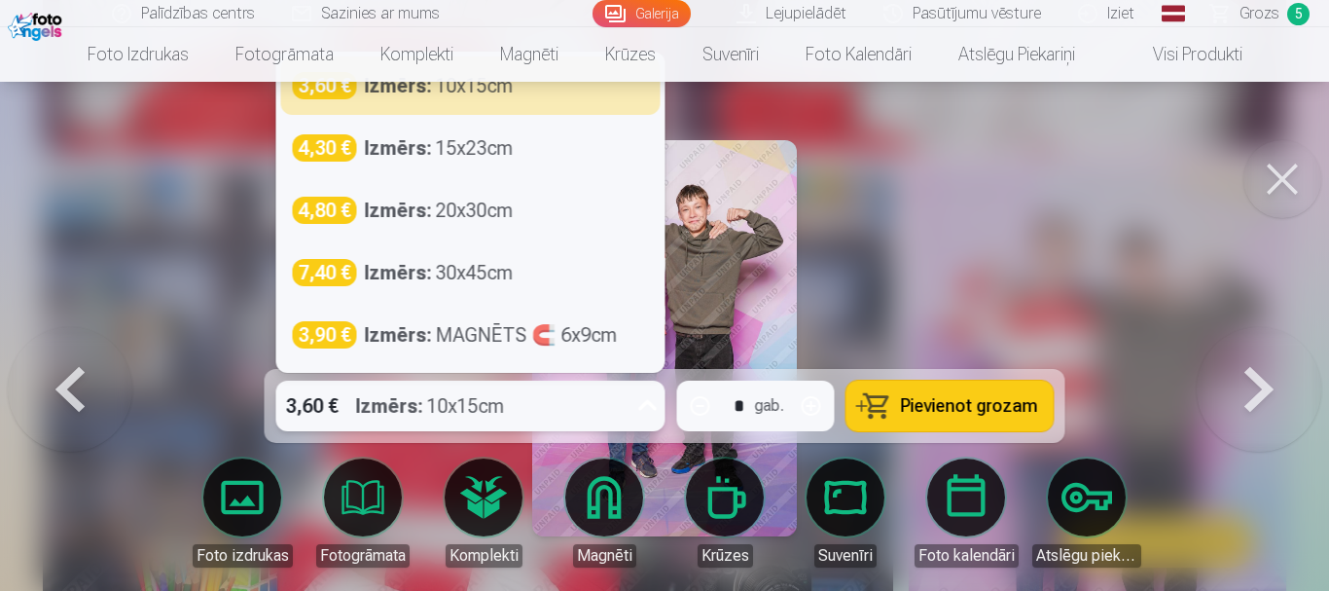
click at [645, 400] on icon at bounding box center [647, 405] width 31 height 31
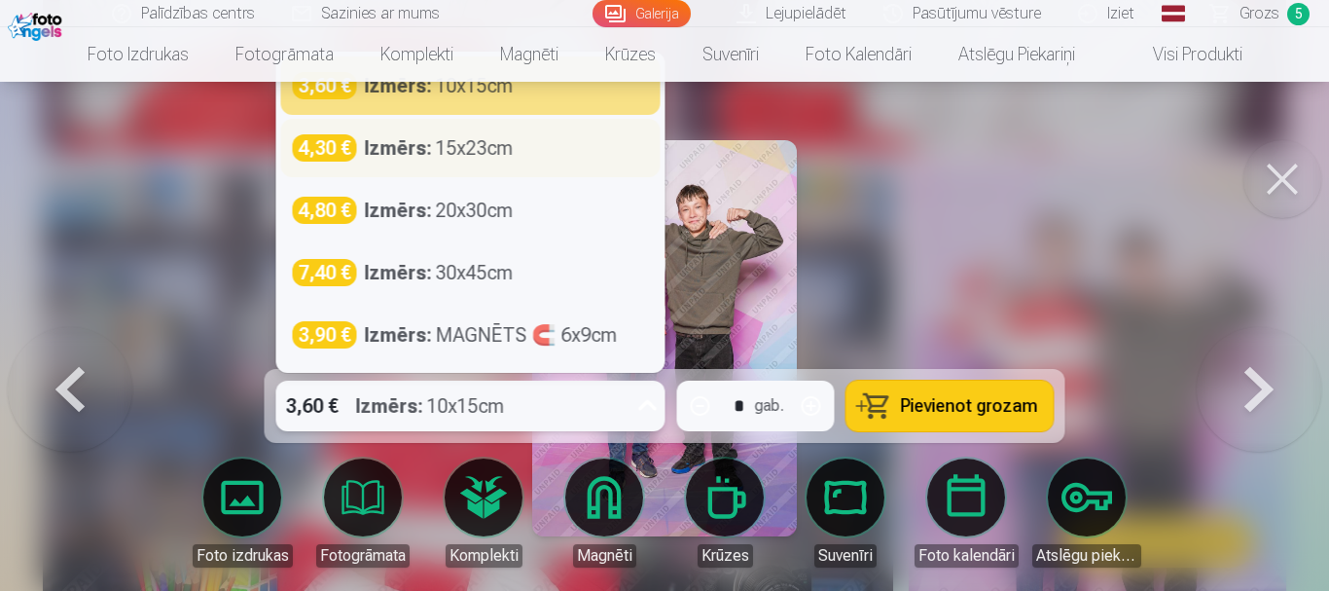
click at [571, 150] on div "4,30 € Izmērs : 15x23cm" at bounding box center [471, 147] width 356 height 27
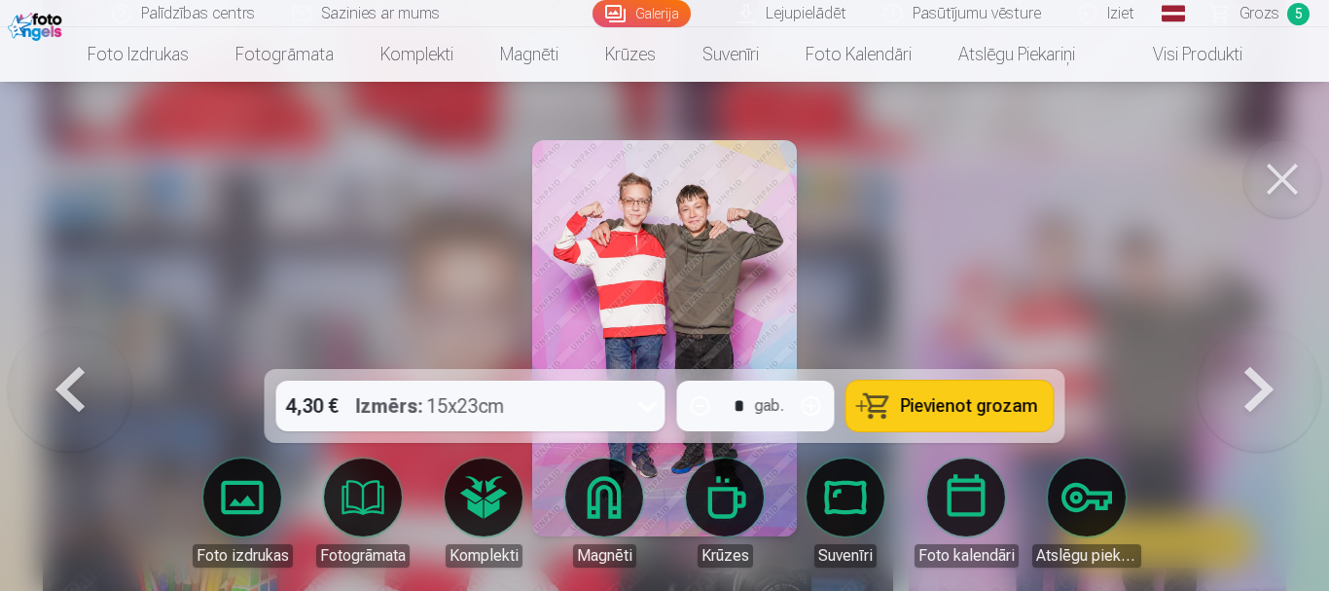
click at [938, 413] on span "Pievienot grozam" at bounding box center [969, 406] width 137 height 18
click at [1271, 13] on span "Grozs" at bounding box center [1259, 13] width 40 height 23
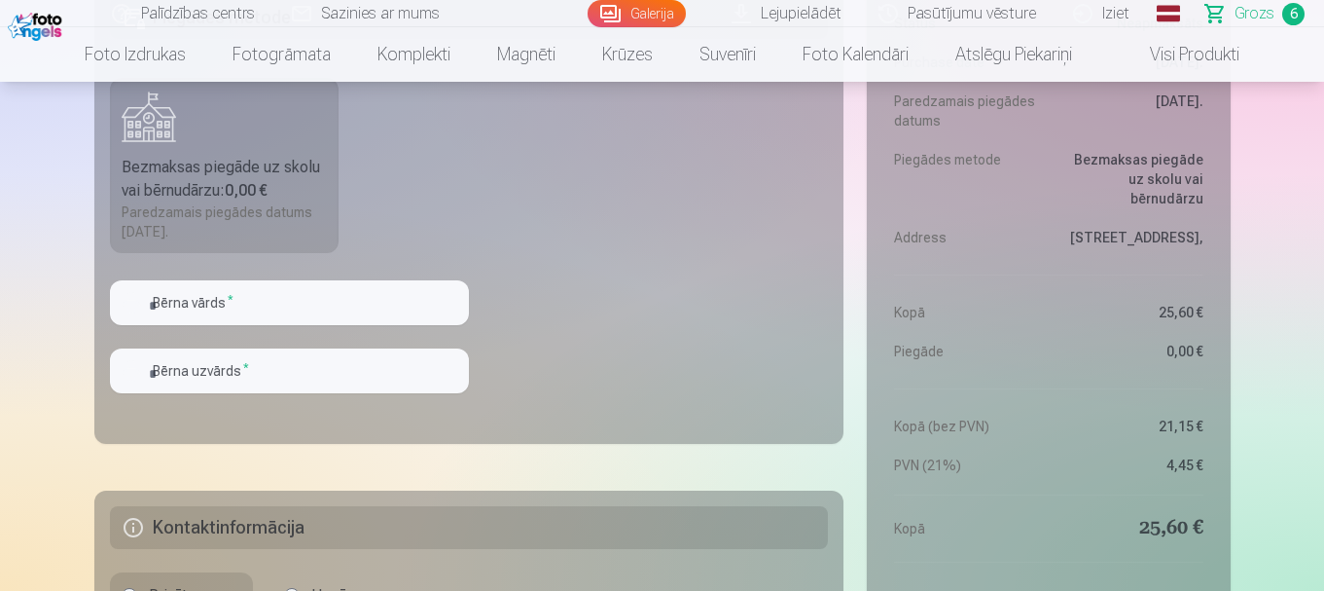
scroll to position [1724, 0]
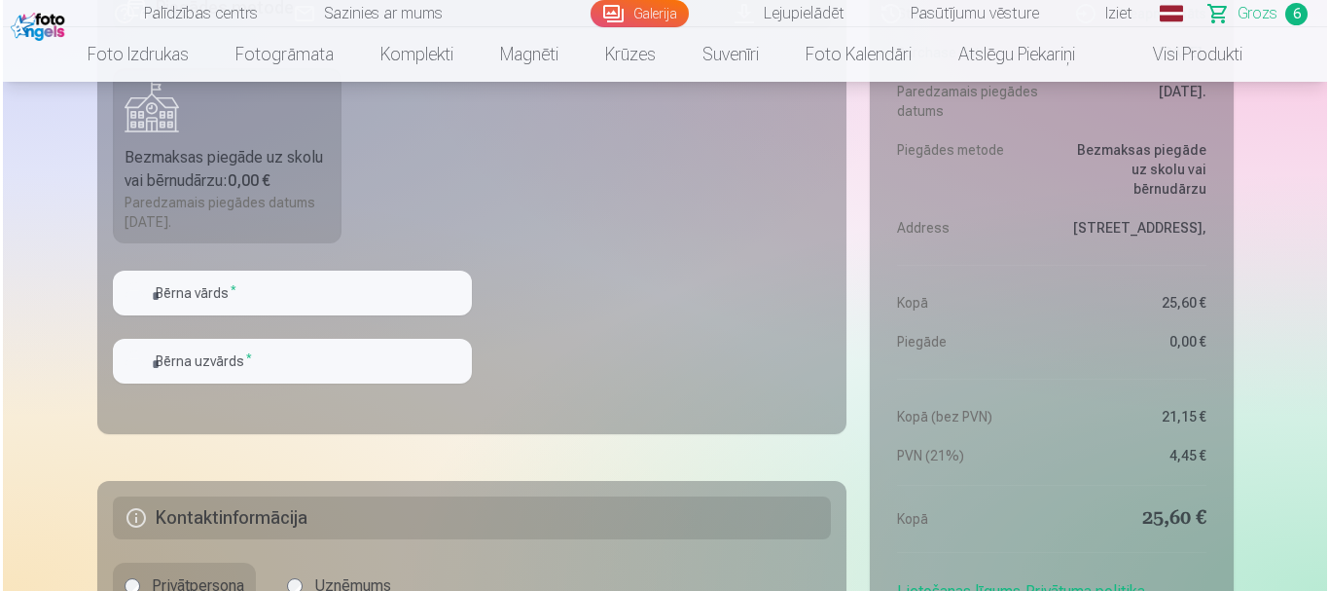
scroll to position [4290, 0]
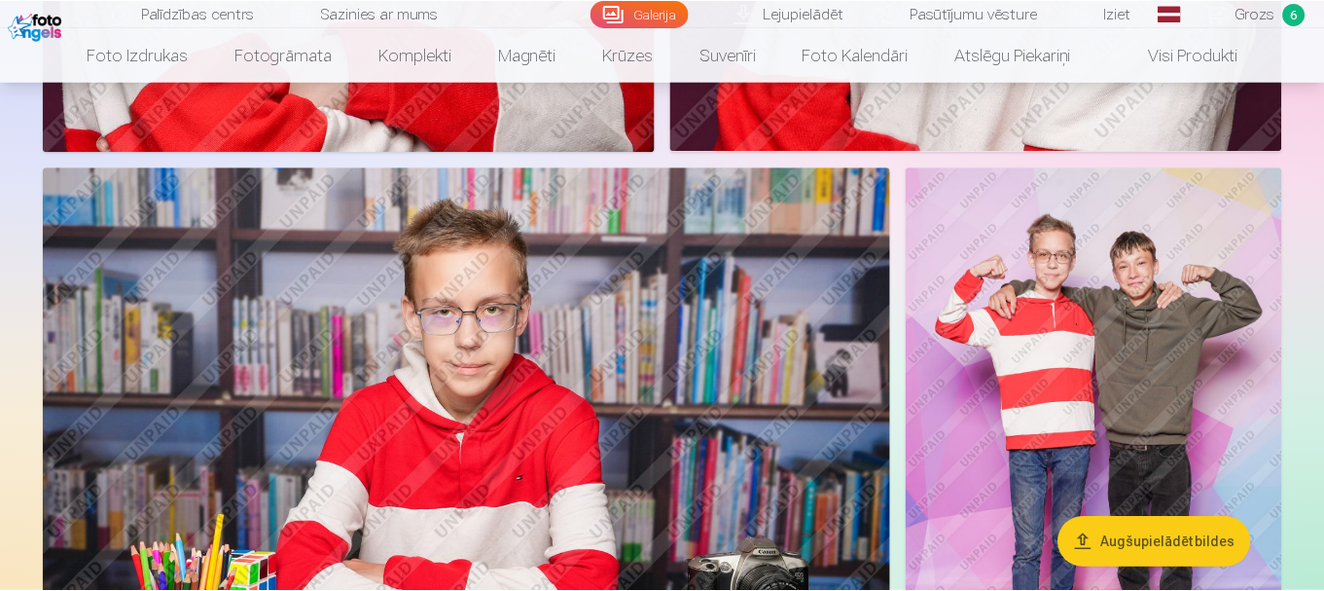
scroll to position [4277, 0]
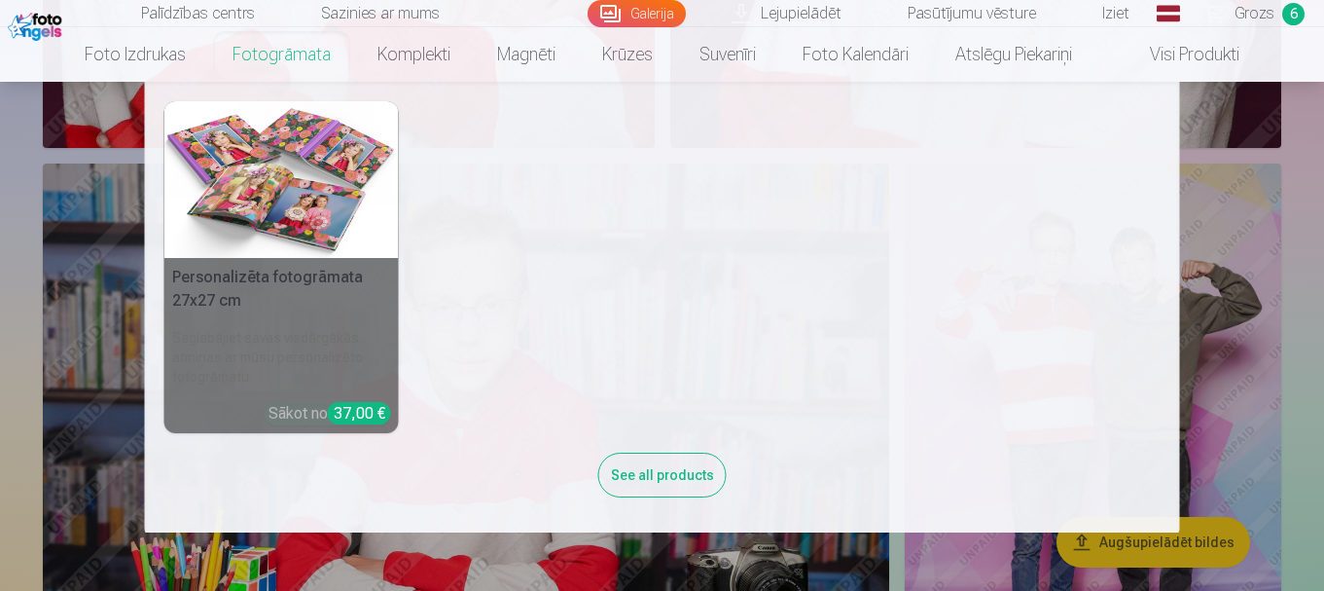
click at [18, 246] on nav "Personalizēta fotogrāmata 27x27 cm Saglabājiet savas visdārgākās atmiņas ar mūs…" at bounding box center [662, 307] width 1324 height 450
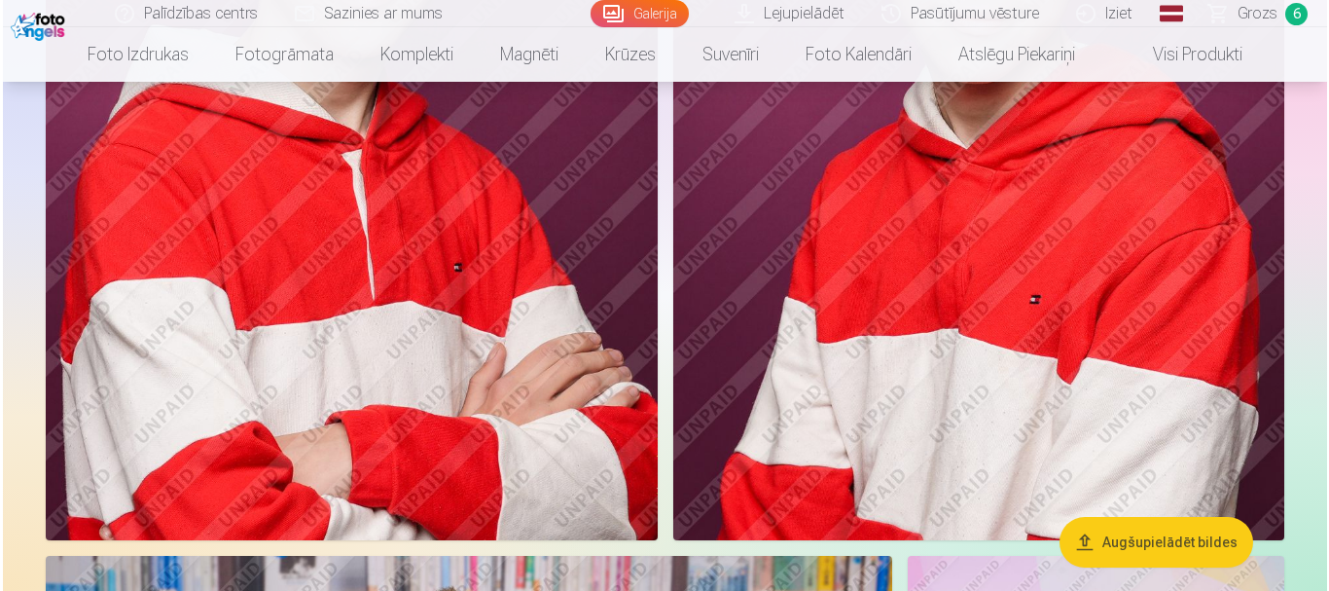
scroll to position [3898, 0]
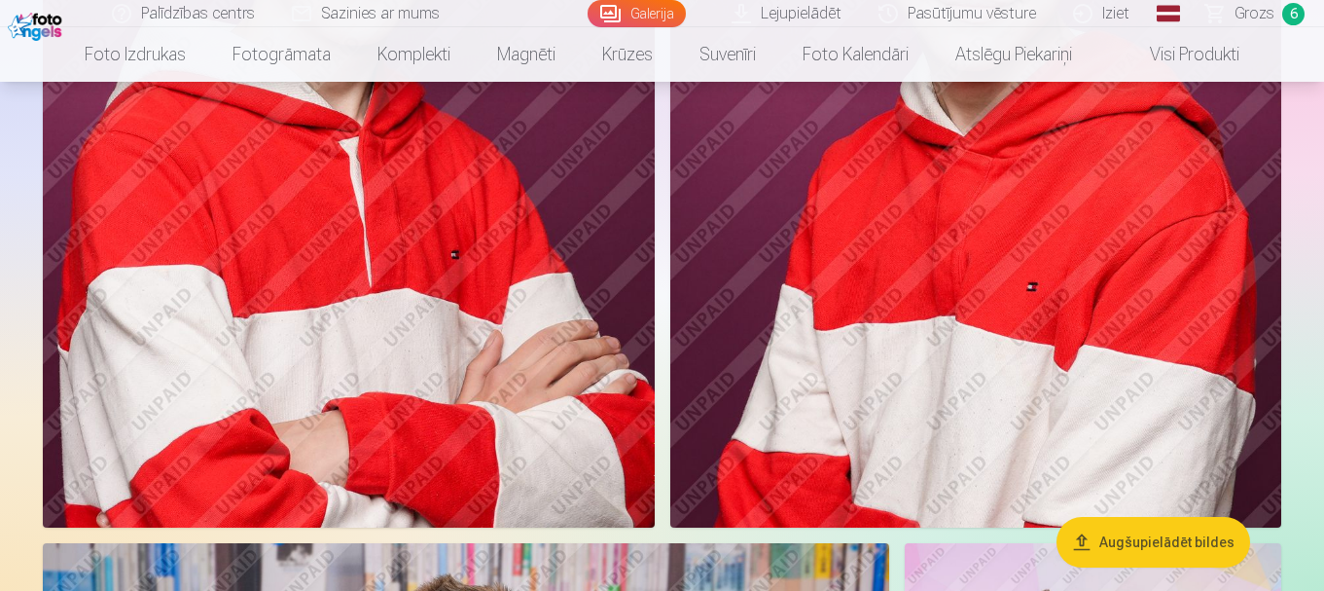
click at [459, 283] on img at bounding box center [349, 68] width 612 height 917
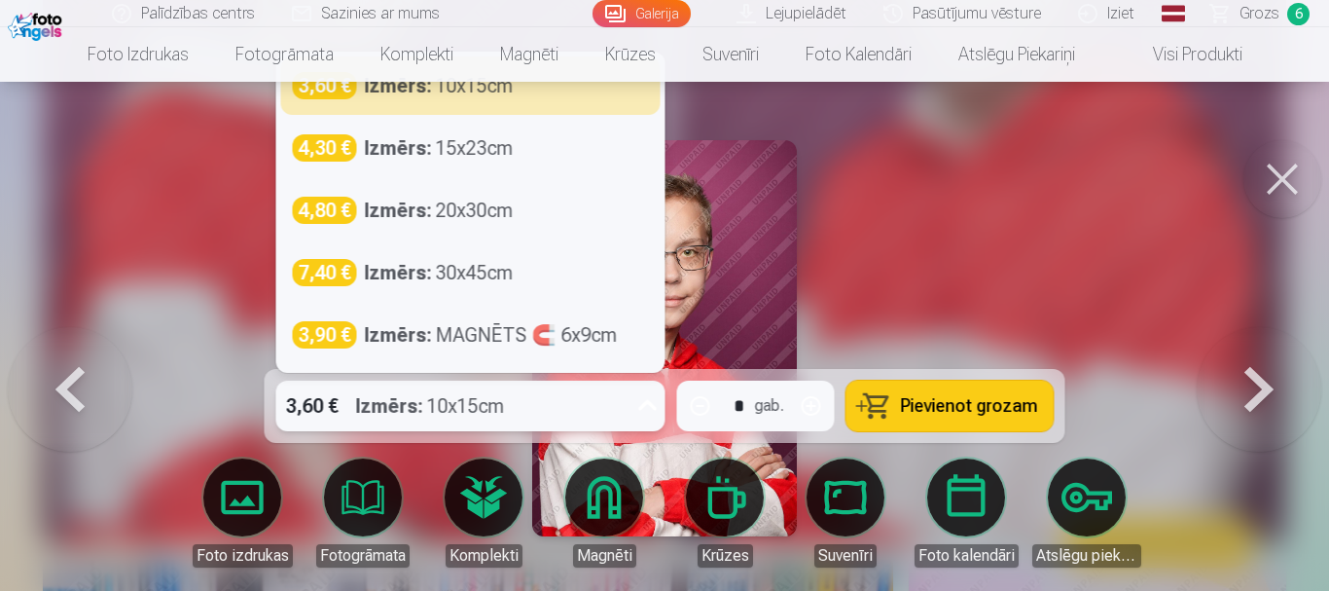
click at [655, 412] on icon at bounding box center [647, 405] width 31 height 31
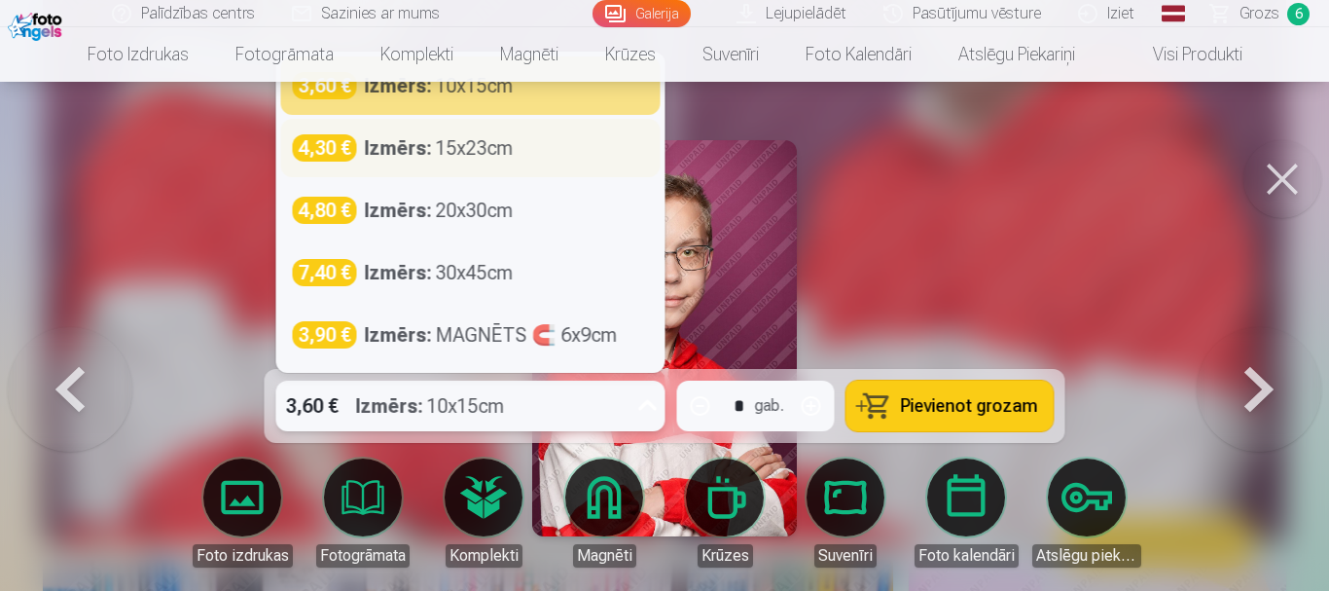
click at [464, 125] on div "4,30 € Izmērs : 15x23cm" at bounding box center [470, 148] width 379 height 58
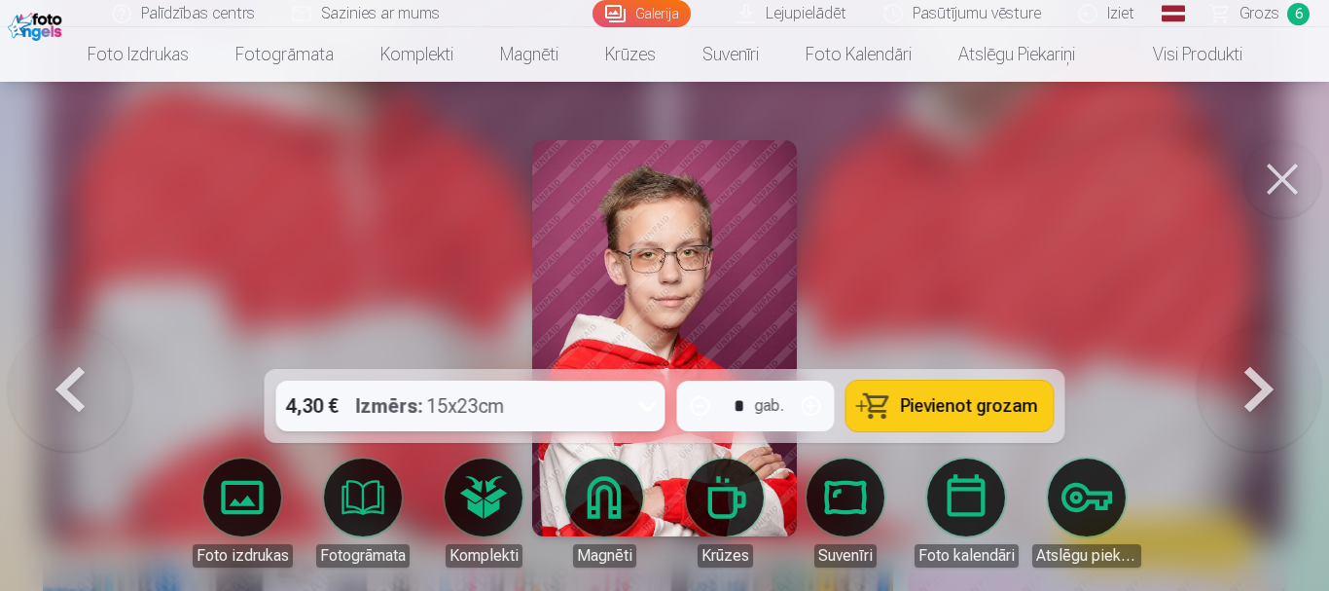
click at [1033, 402] on button "Pievienot grozam" at bounding box center [949, 405] width 207 height 51
click at [1268, 25] on link "Grozs 7" at bounding box center [1261, 13] width 136 height 27
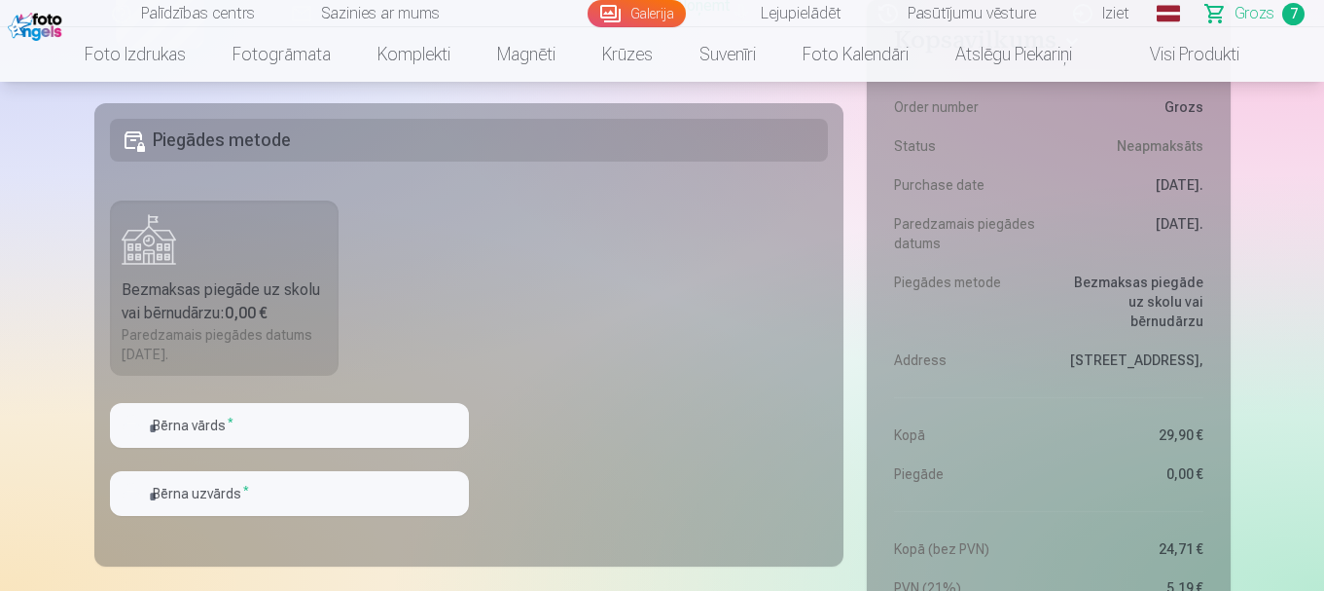
scroll to position [1774, 0]
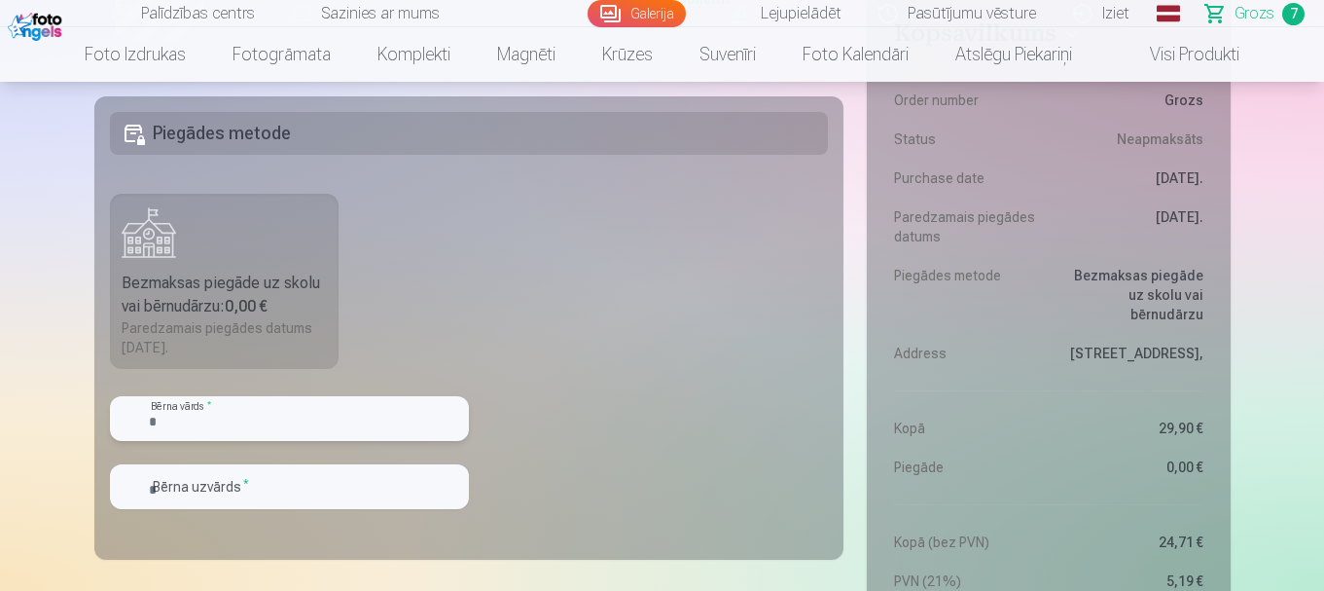
click at [286, 421] on input "text" at bounding box center [289, 418] width 359 height 45
type input "******"
click at [289, 490] on input "text" at bounding box center [289, 486] width 359 height 45
type input "******"
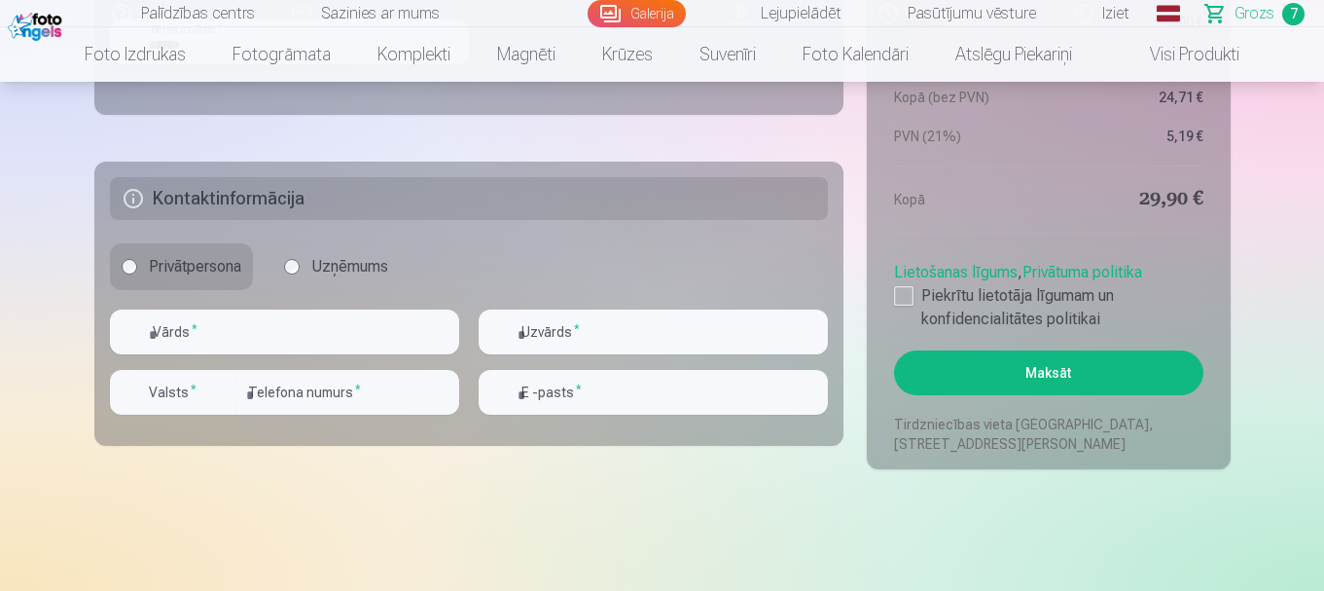
scroll to position [2214, 0]
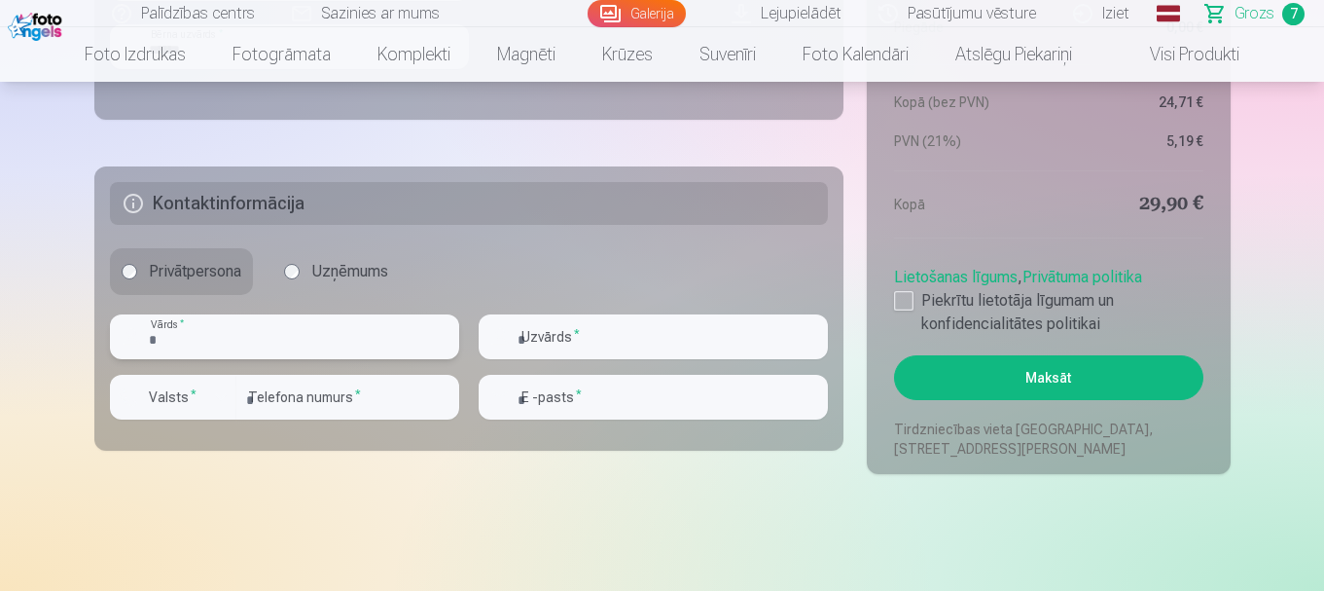
click at [197, 343] on input "text" at bounding box center [284, 336] width 349 height 45
type input "****"
click at [209, 400] on div "button" at bounding box center [220, 396] width 23 height 23
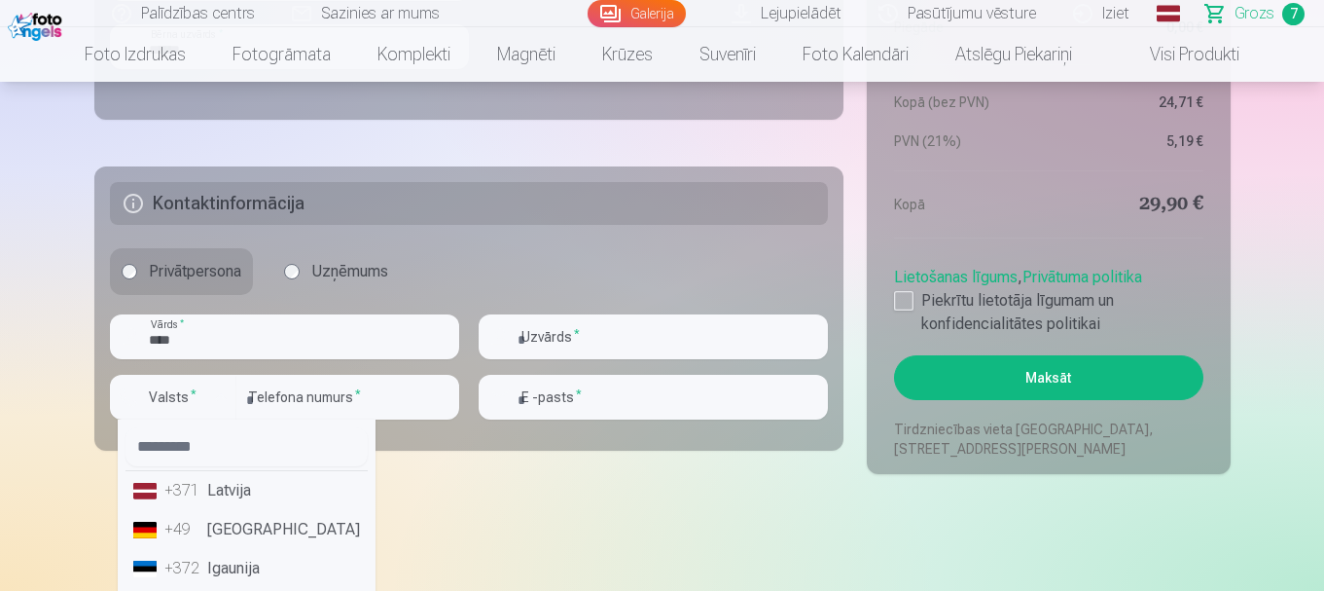
click at [254, 486] on li "+371 Latvija" at bounding box center [246, 490] width 242 height 39
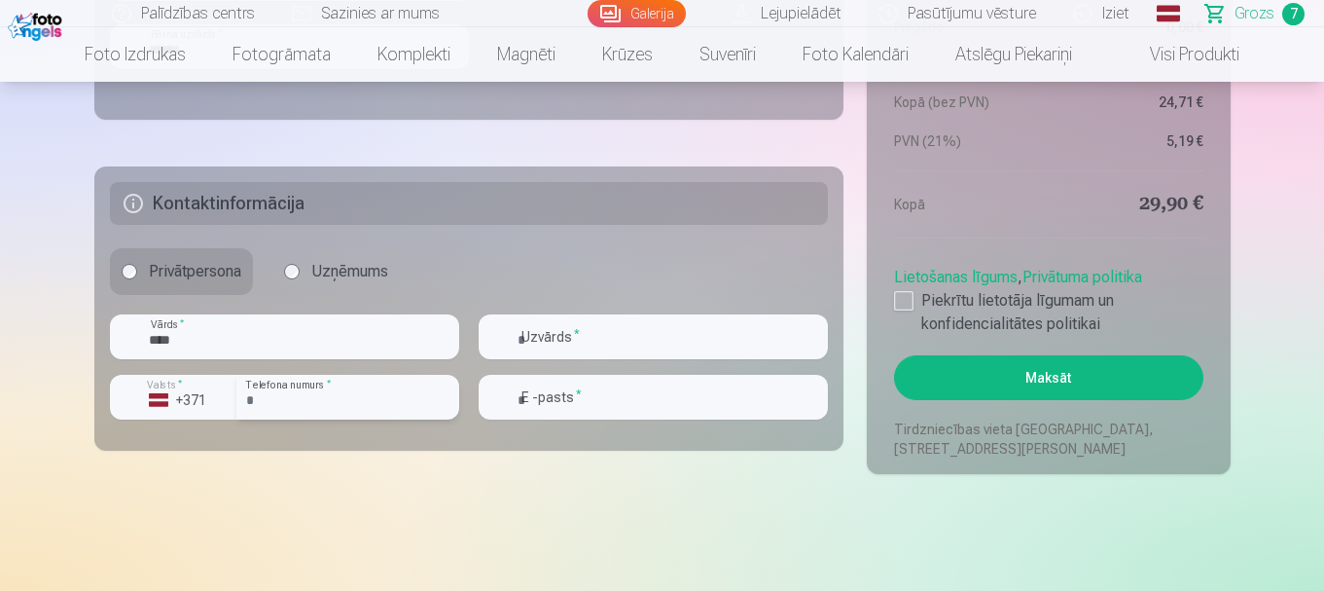
click at [328, 411] on input "number" at bounding box center [347, 397] width 223 height 45
type input "********"
click at [599, 337] on input "text" at bounding box center [653, 336] width 349 height 45
type input "*******"
click at [605, 398] on input "email" at bounding box center [653, 397] width 349 height 45
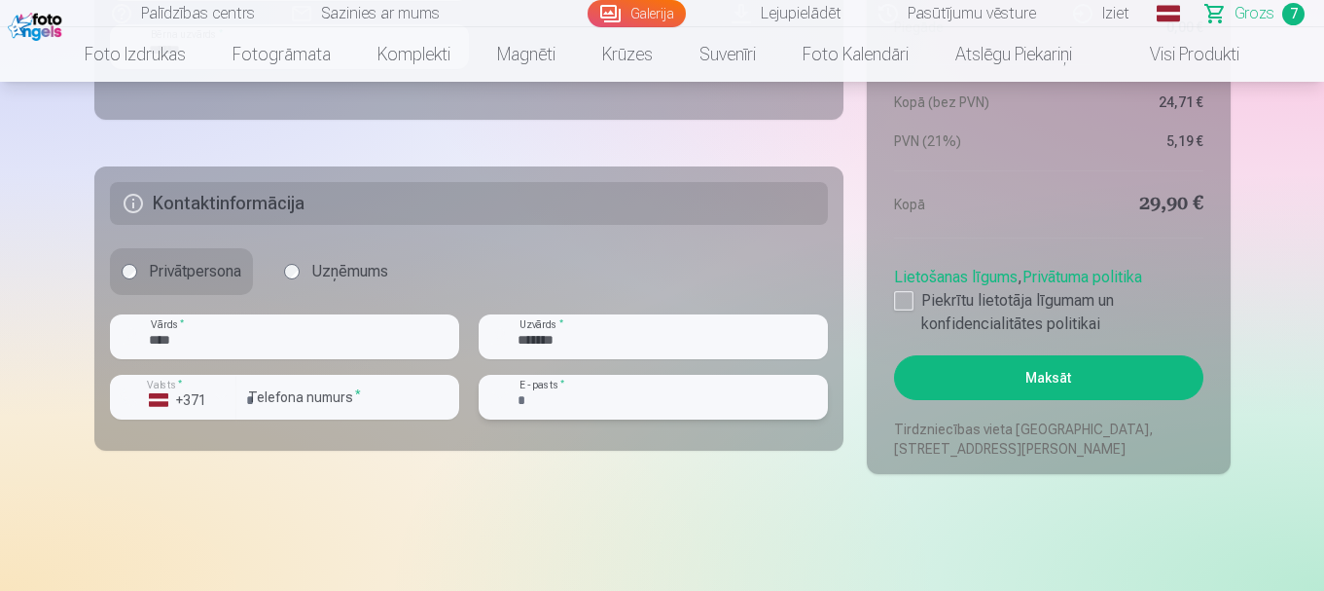
type input "**********"
click at [910, 302] on div at bounding box center [903, 300] width 19 height 19
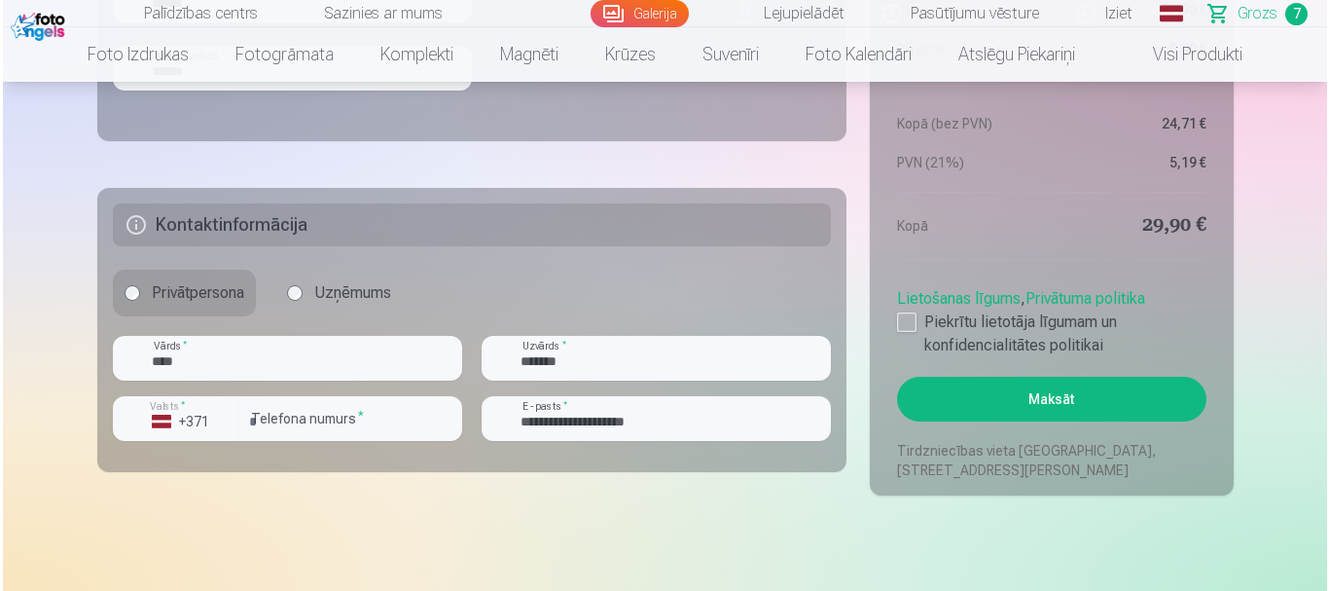
scroll to position [2192, 0]
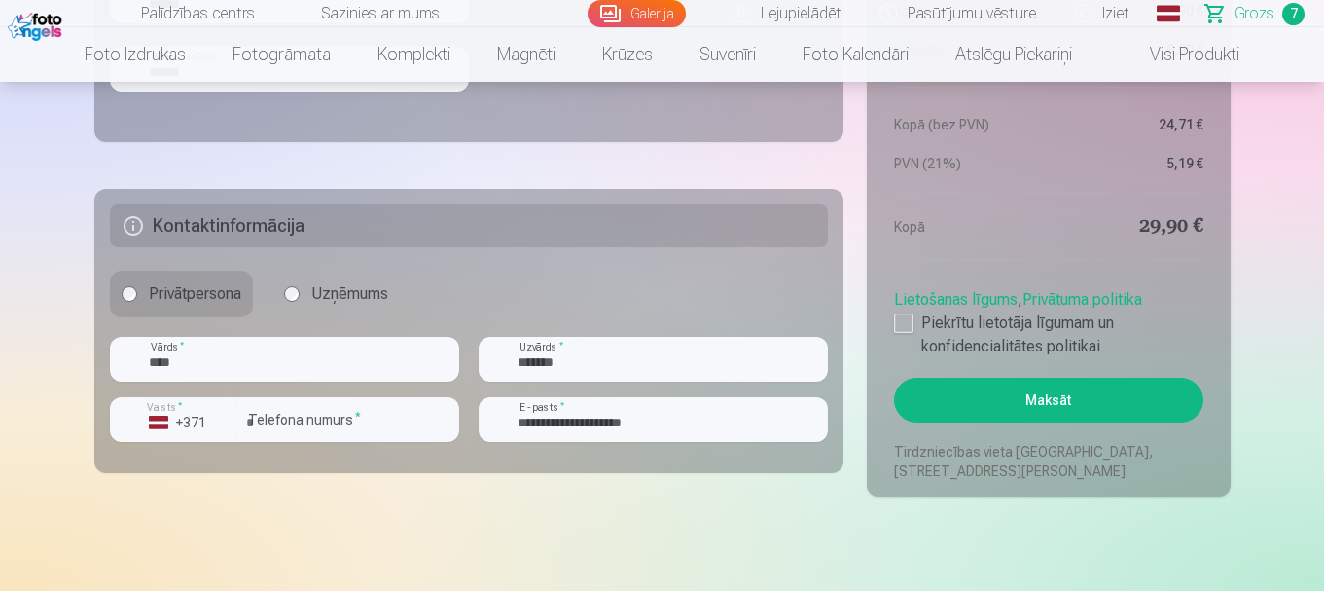
click at [1107, 400] on button "Maksāt" at bounding box center [1048, 399] width 308 height 45
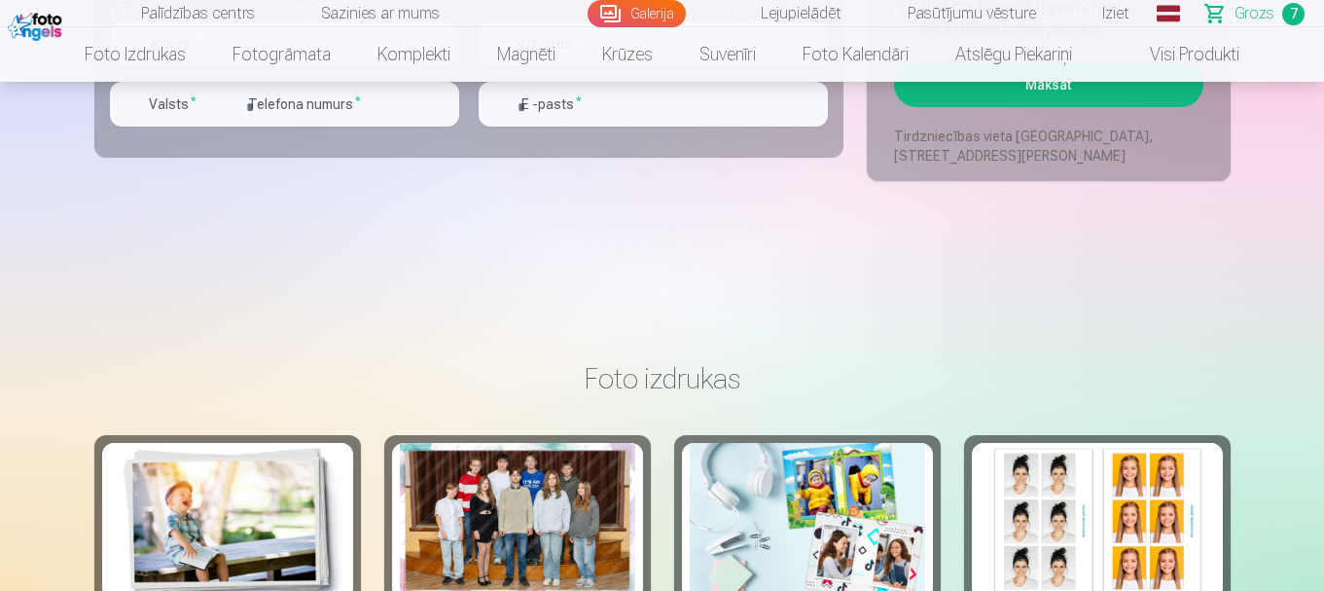
scroll to position [2506, 0]
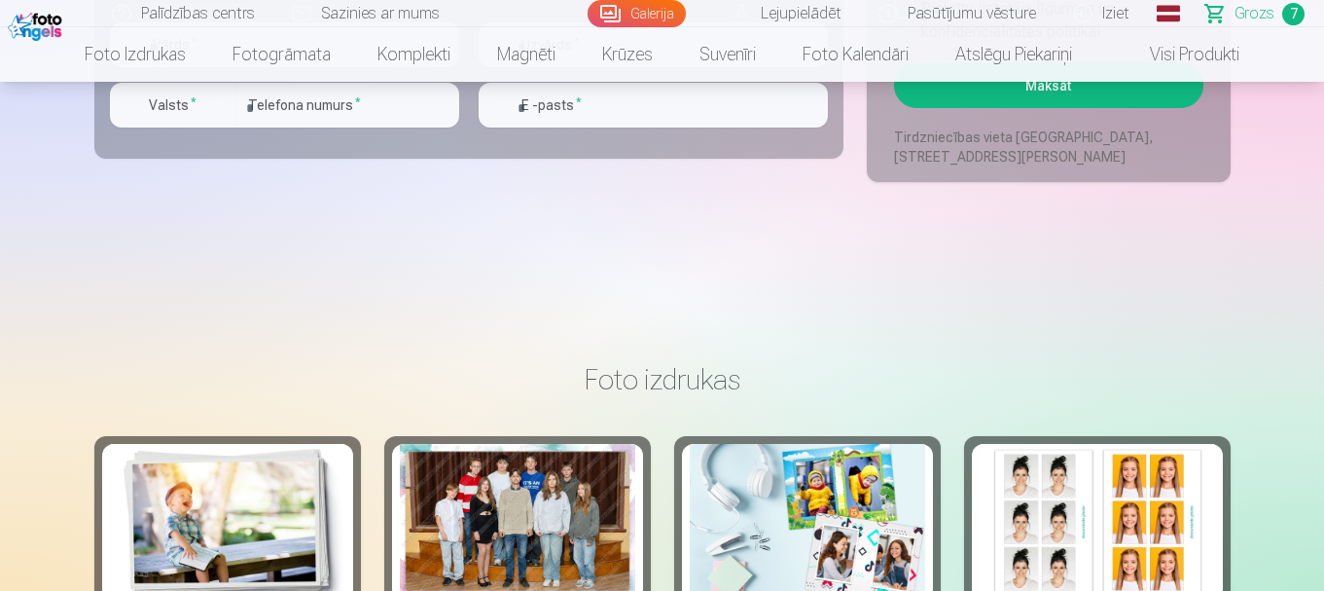
click at [1016, 379] on h3 "Foto izdrukas" at bounding box center [662, 379] width 1105 height 35
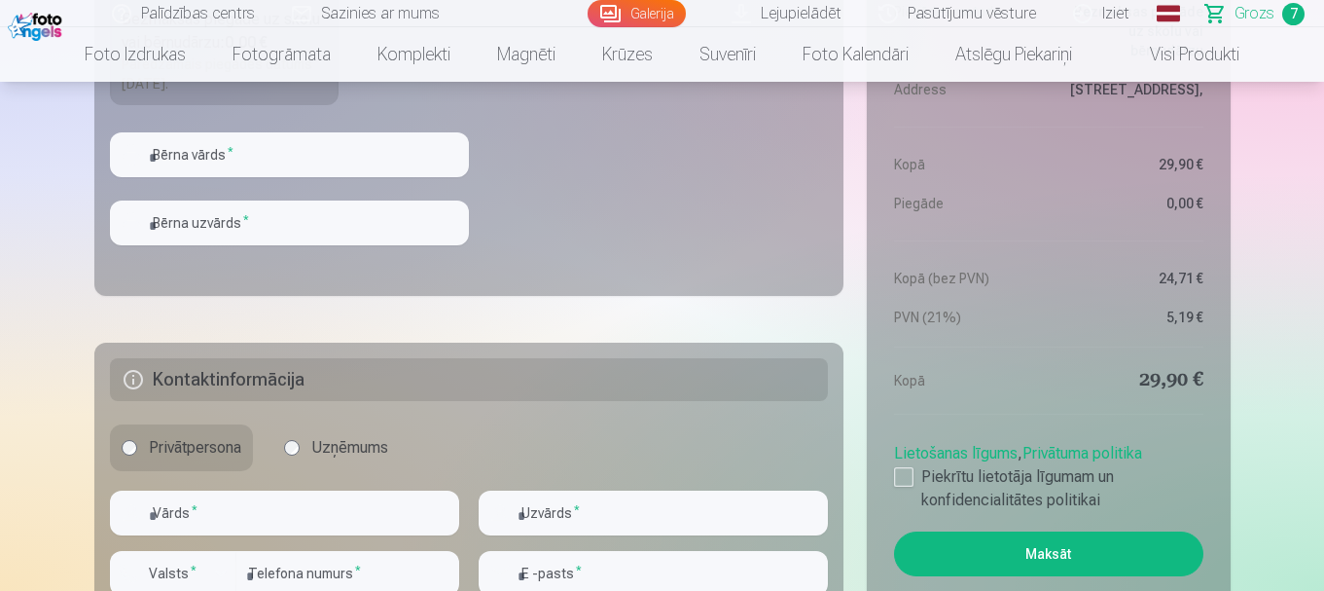
scroll to position [2040, 0]
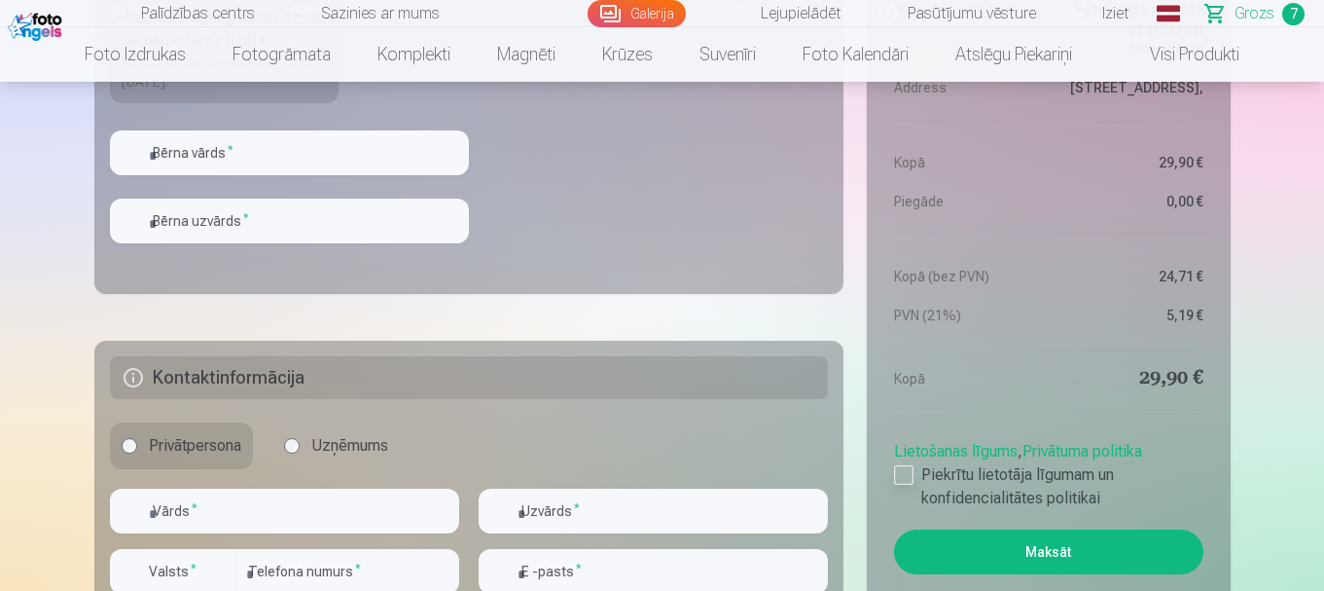
click at [904, 477] on div at bounding box center [903, 474] width 19 height 19
click at [386, 156] on input "text" at bounding box center [289, 152] width 359 height 45
type input "******"
click at [259, 227] on input "text" at bounding box center [289, 220] width 359 height 45
type input "******"
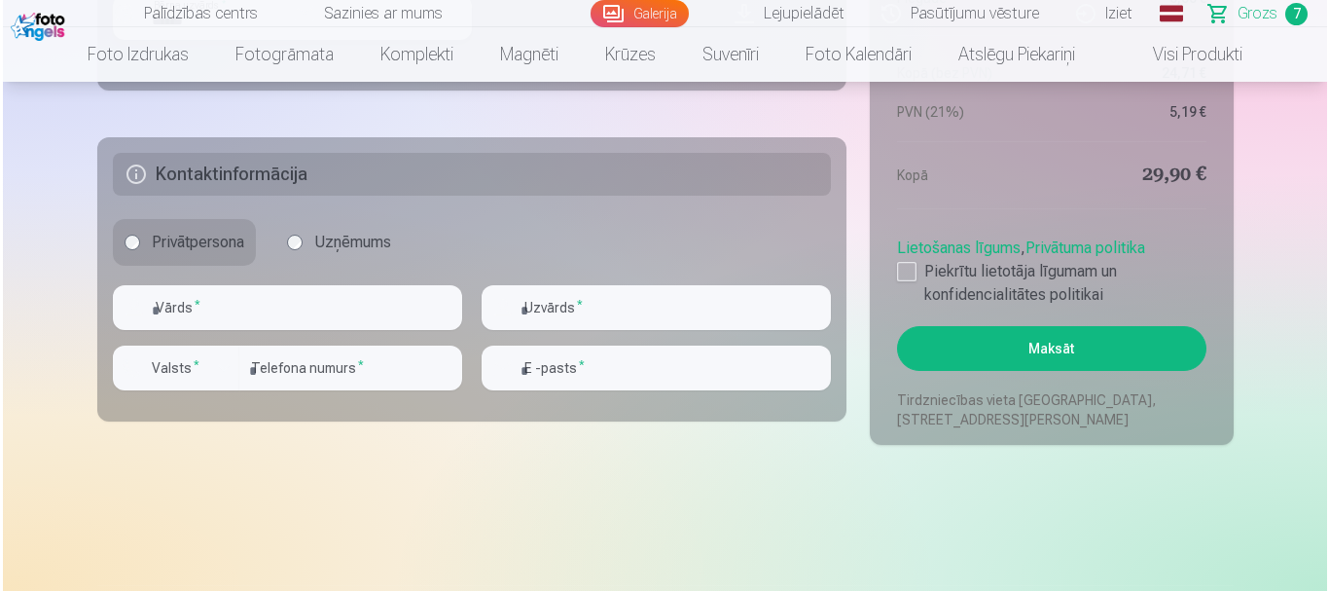
scroll to position [2242, 0]
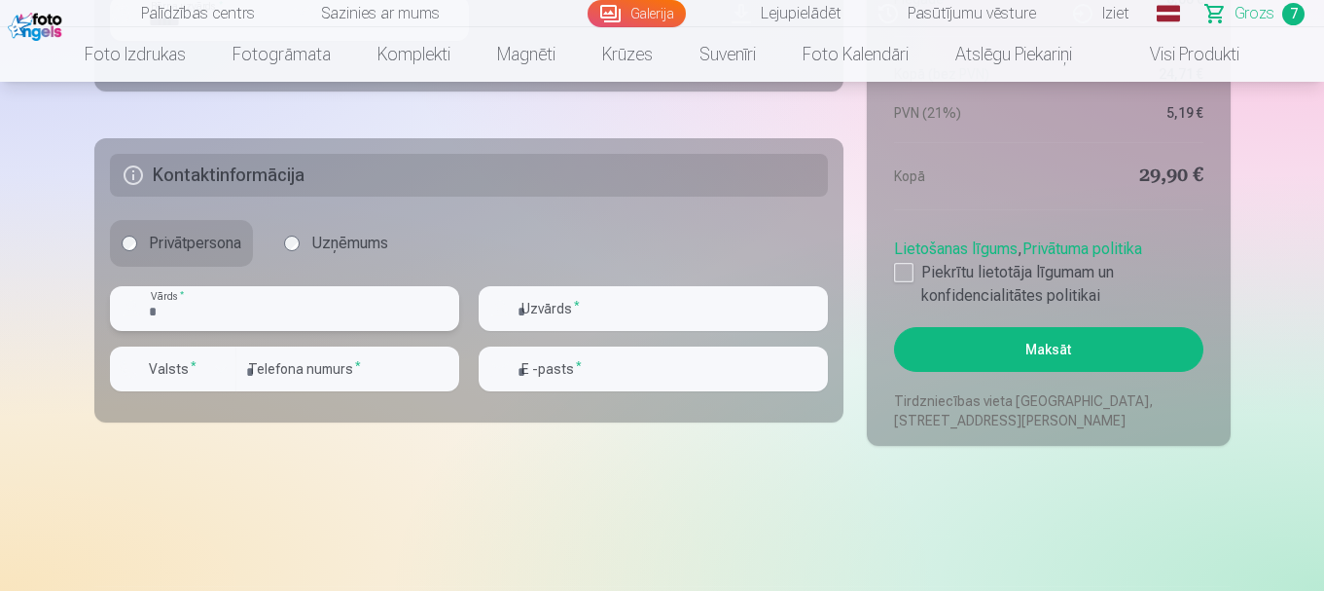
click at [249, 302] on input "text" at bounding box center [284, 308] width 349 height 45
type input "****"
click at [213, 369] on div "button" at bounding box center [220, 368] width 23 height 23
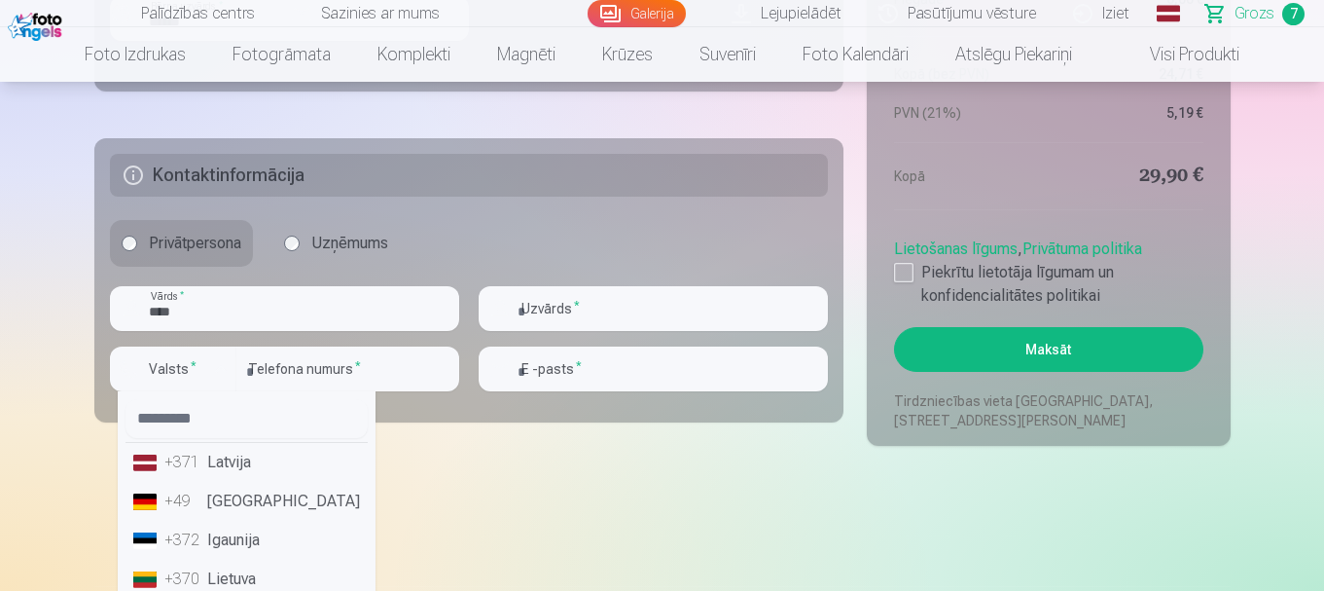
click at [246, 454] on li "+371 Latvija" at bounding box center [246, 462] width 242 height 39
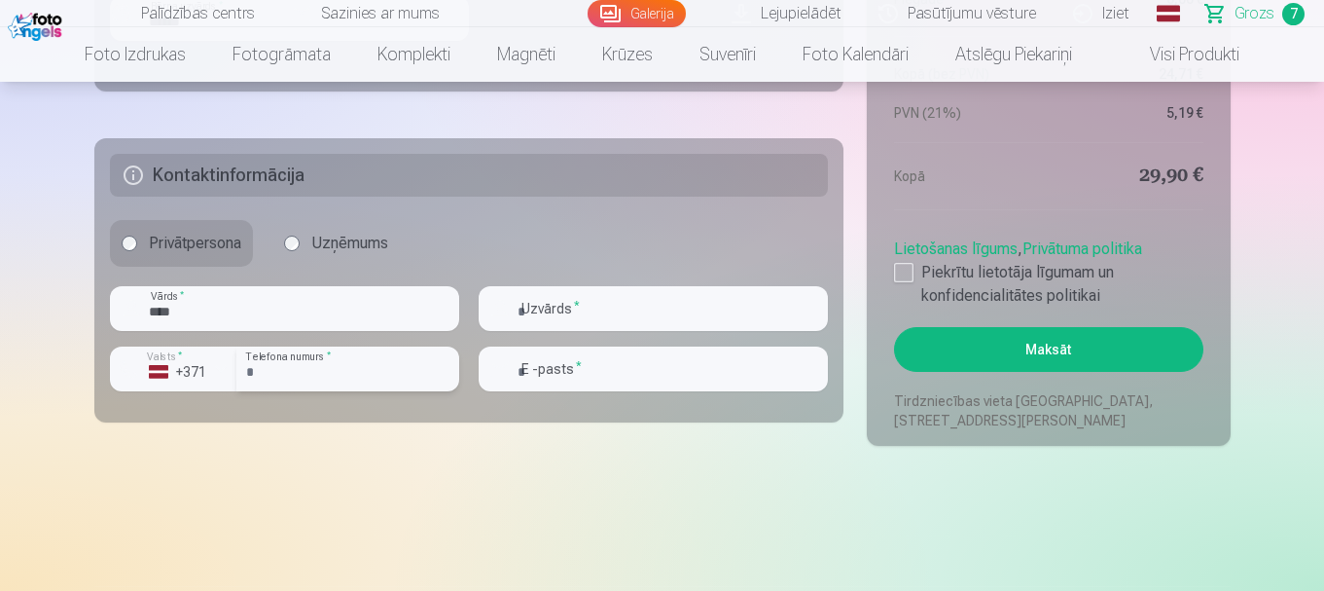
click at [322, 379] on input "number" at bounding box center [347, 368] width 223 height 45
type input "********"
click at [576, 289] on input "text" at bounding box center [653, 308] width 349 height 45
type input "*******"
click at [601, 362] on input "email" at bounding box center [653, 368] width 349 height 45
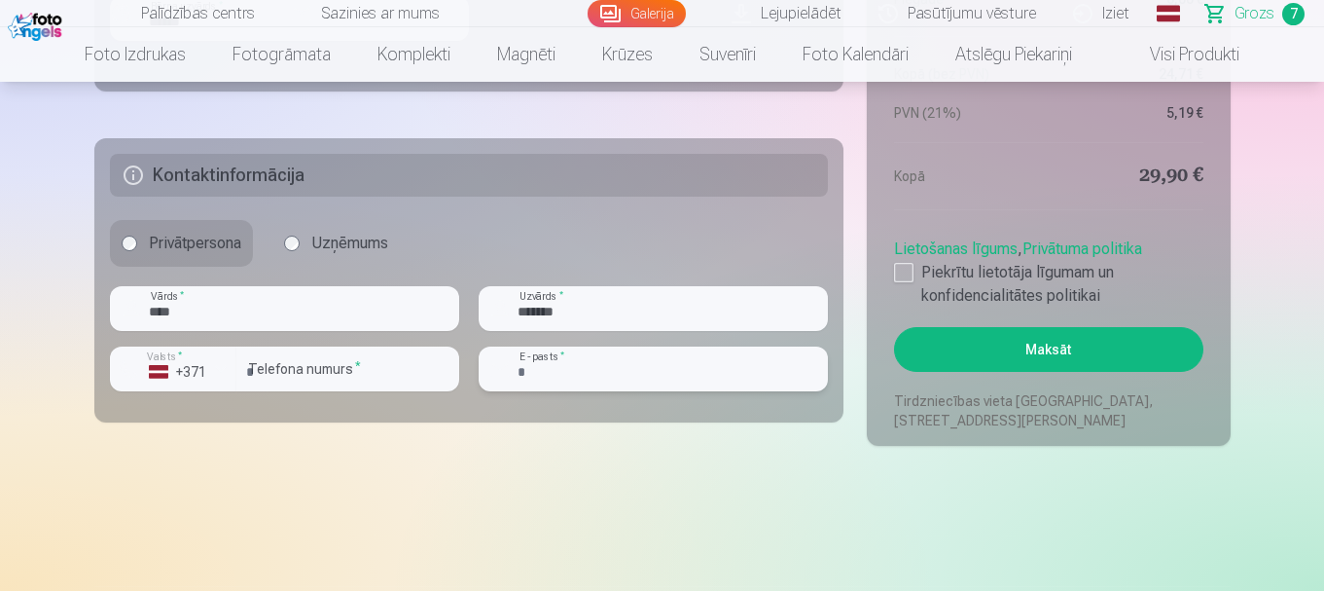
type input "**********"
click at [997, 352] on button "Maksāt" at bounding box center [1048, 349] width 308 height 45
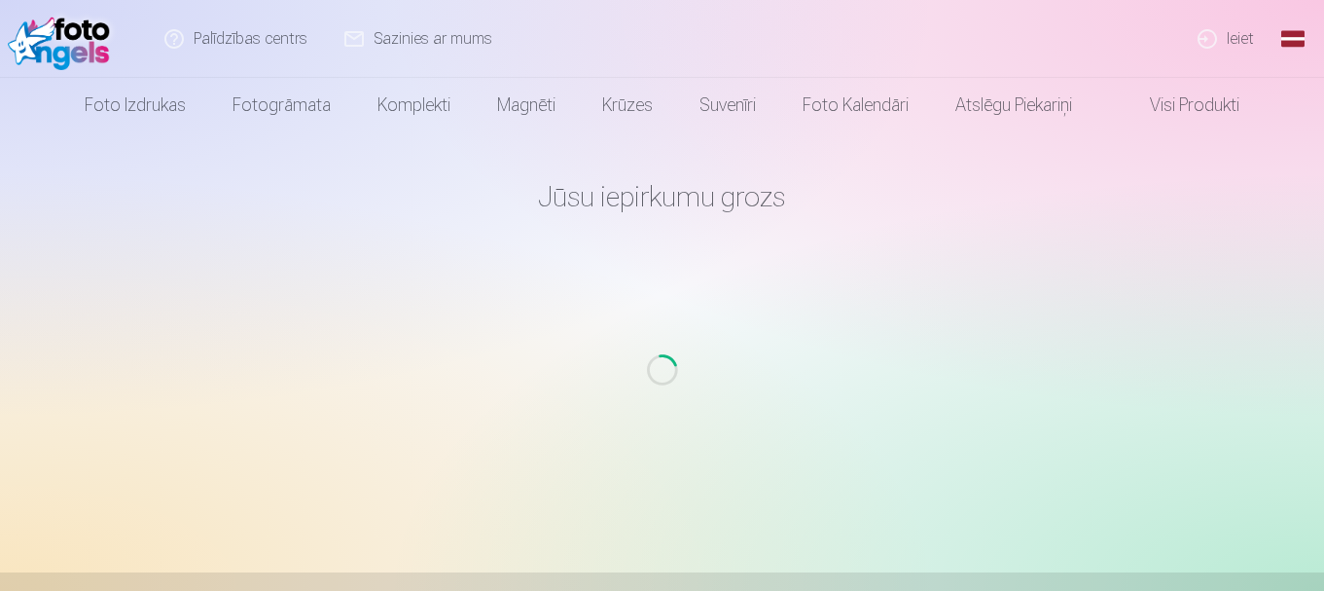
click at [1237, 49] on link "Ieiet" at bounding box center [1226, 39] width 93 height 78
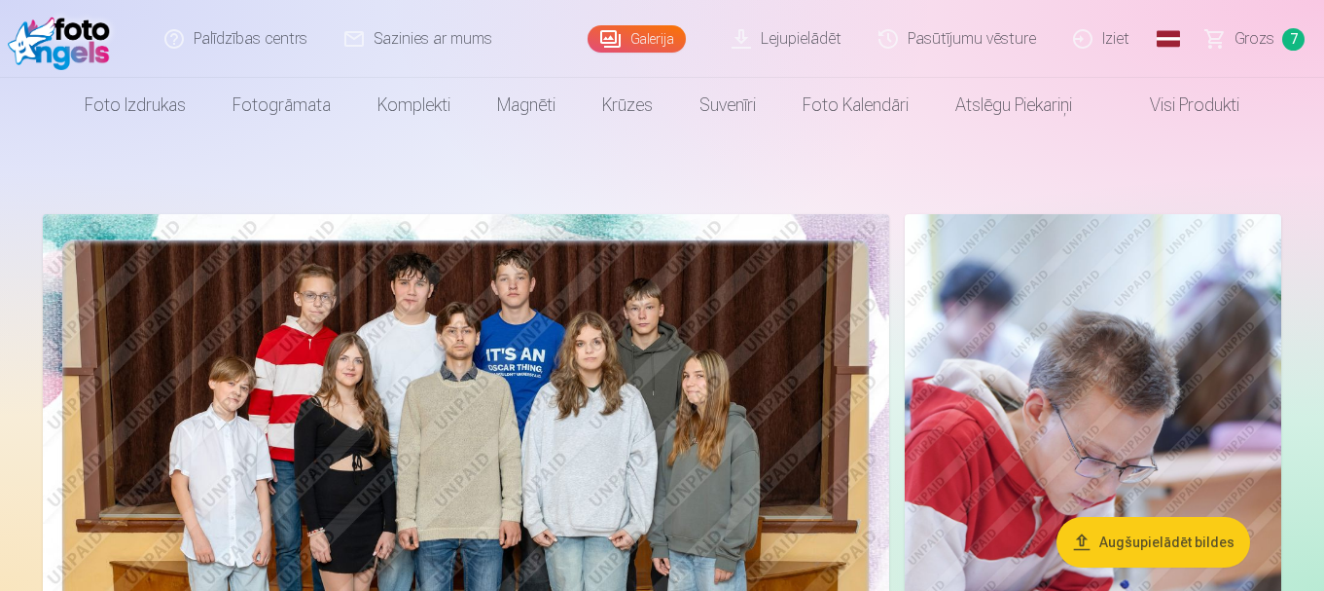
click at [1285, 35] on span "7" at bounding box center [1293, 39] width 22 height 22
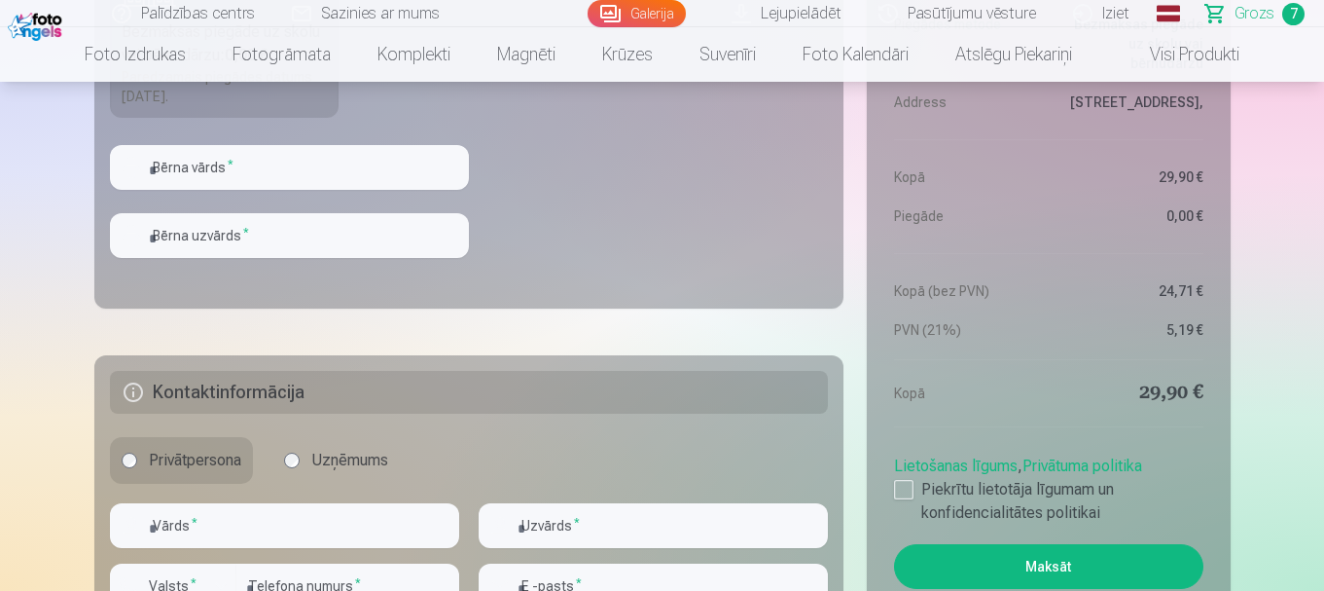
scroll to position [1996, 0]
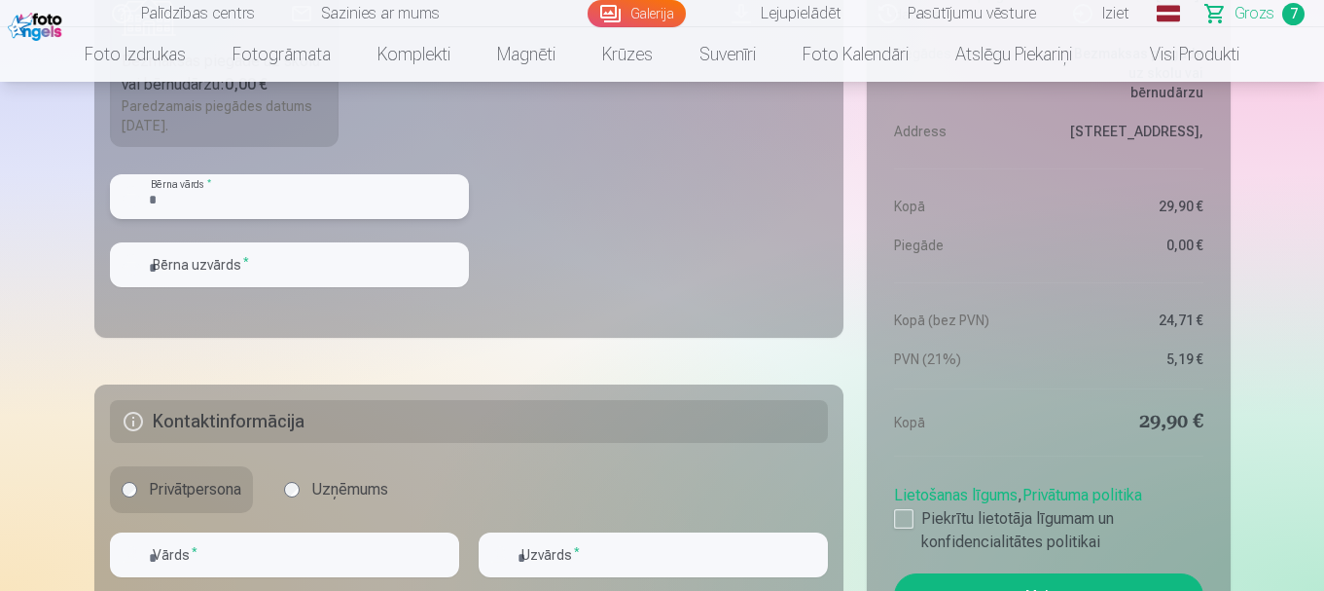
click at [312, 193] on input "text" at bounding box center [289, 196] width 359 height 45
type input "******"
click at [300, 257] on input "text" at bounding box center [289, 264] width 359 height 45
type input "******"
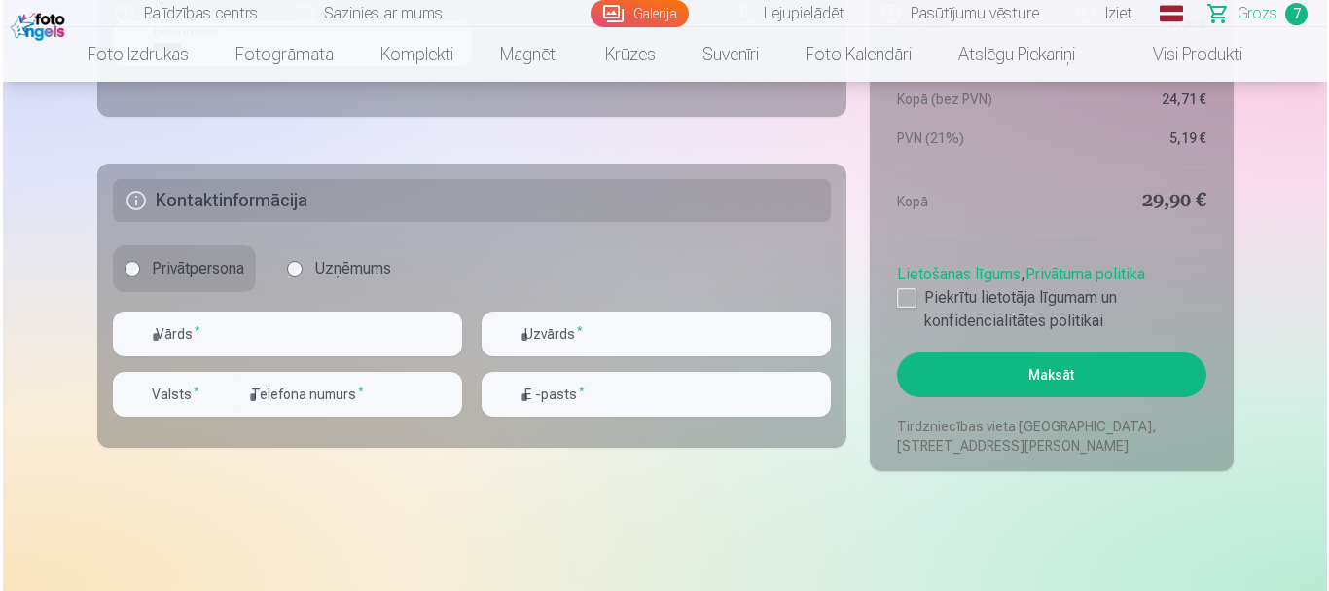
scroll to position [2259, 0]
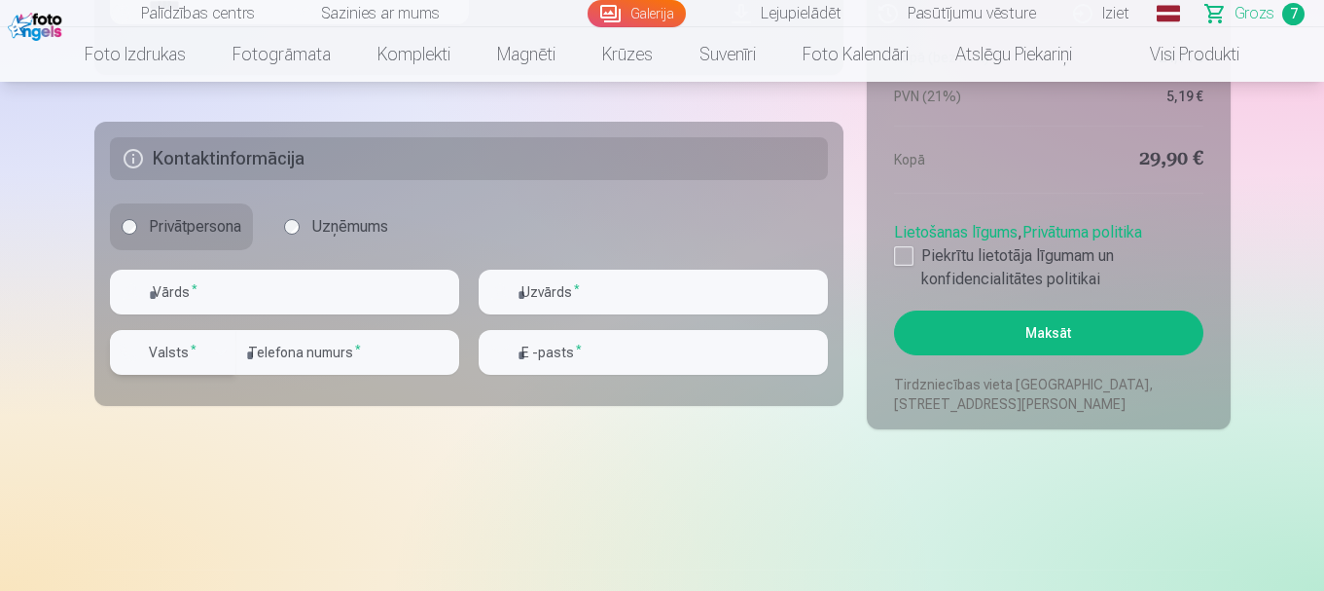
click at [192, 349] on sup "*" at bounding box center [194, 348] width 6 height 13
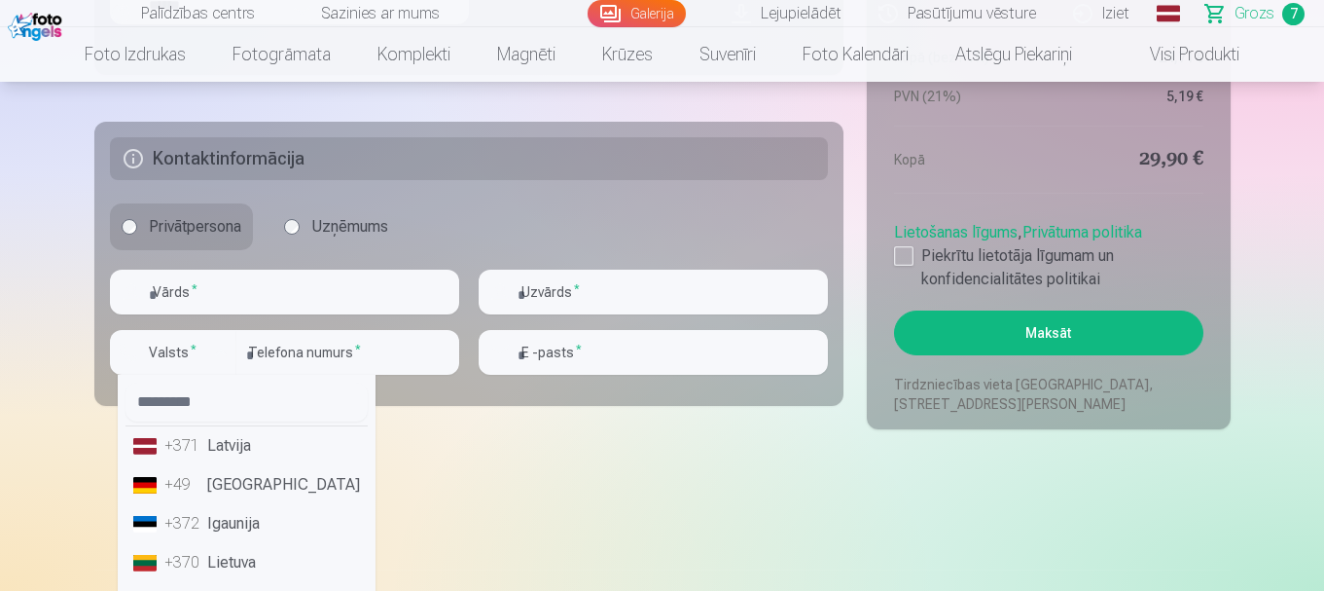
click at [290, 446] on li "+371 Latvija" at bounding box center [246, 445] width 242 height 39
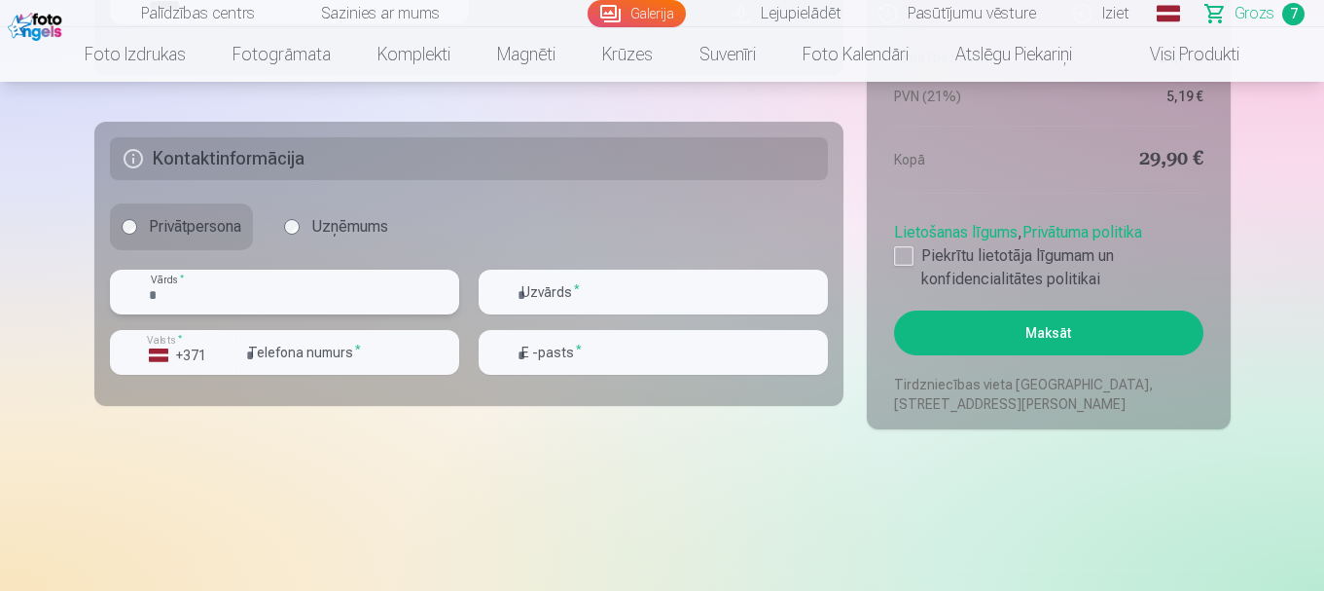
click at [224, 295] on input "text" at bounding box center [284, 291] width 349 height 45
type input "****"
click at [541, 271] on input "text" at bounding box center [653, 291] width 349 height 45
type input "*******"
click at [296, 340] on input "number" at bounding box center [347, 352] width 223 height 45
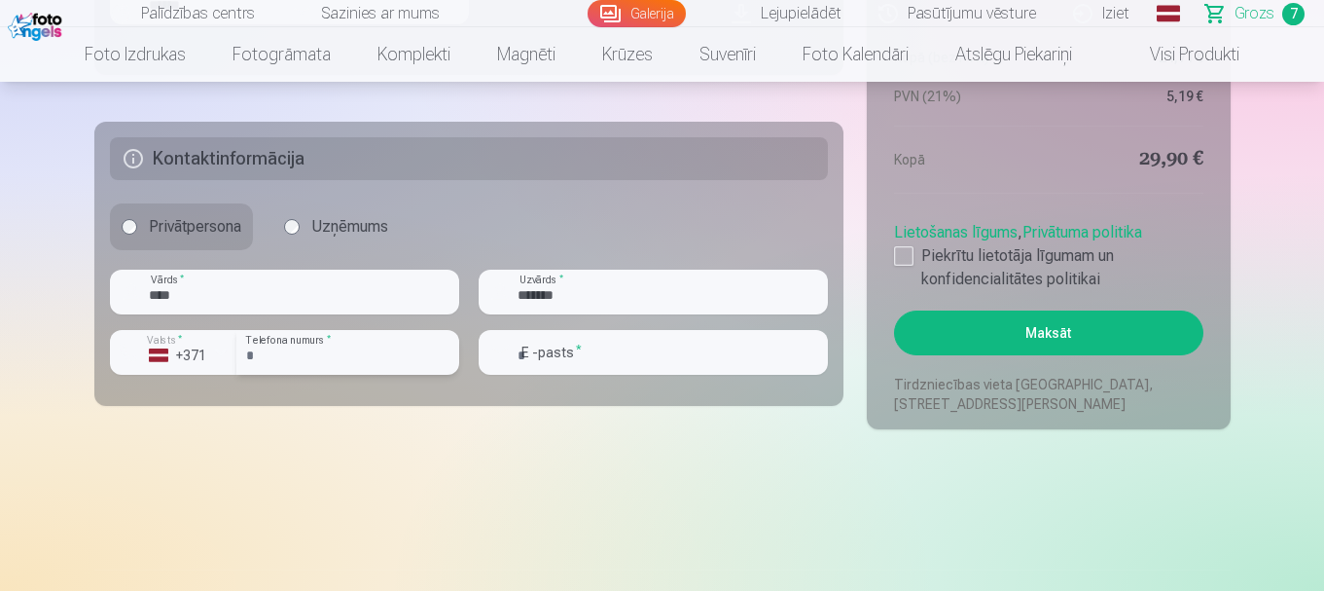
type input "********"
click at [563, 351] on input "email" at bounding box center [653, 352] width 349 height 45
type input "**********"
click at [912, 247] on div at bounding box center [903, 255] width 19 height 19
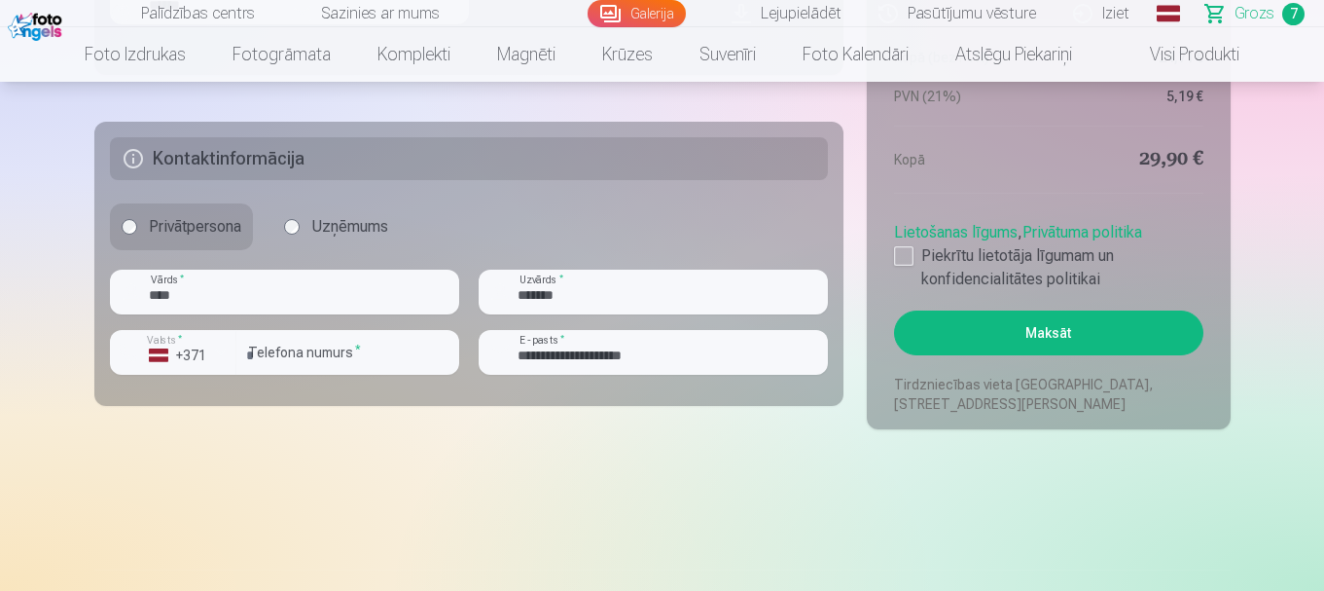
click at [1057, 335] on button "Maksāt" at bounding box center [1048, 332] width 308 height 45
